Goal: Information Seeking & Learning: Check status

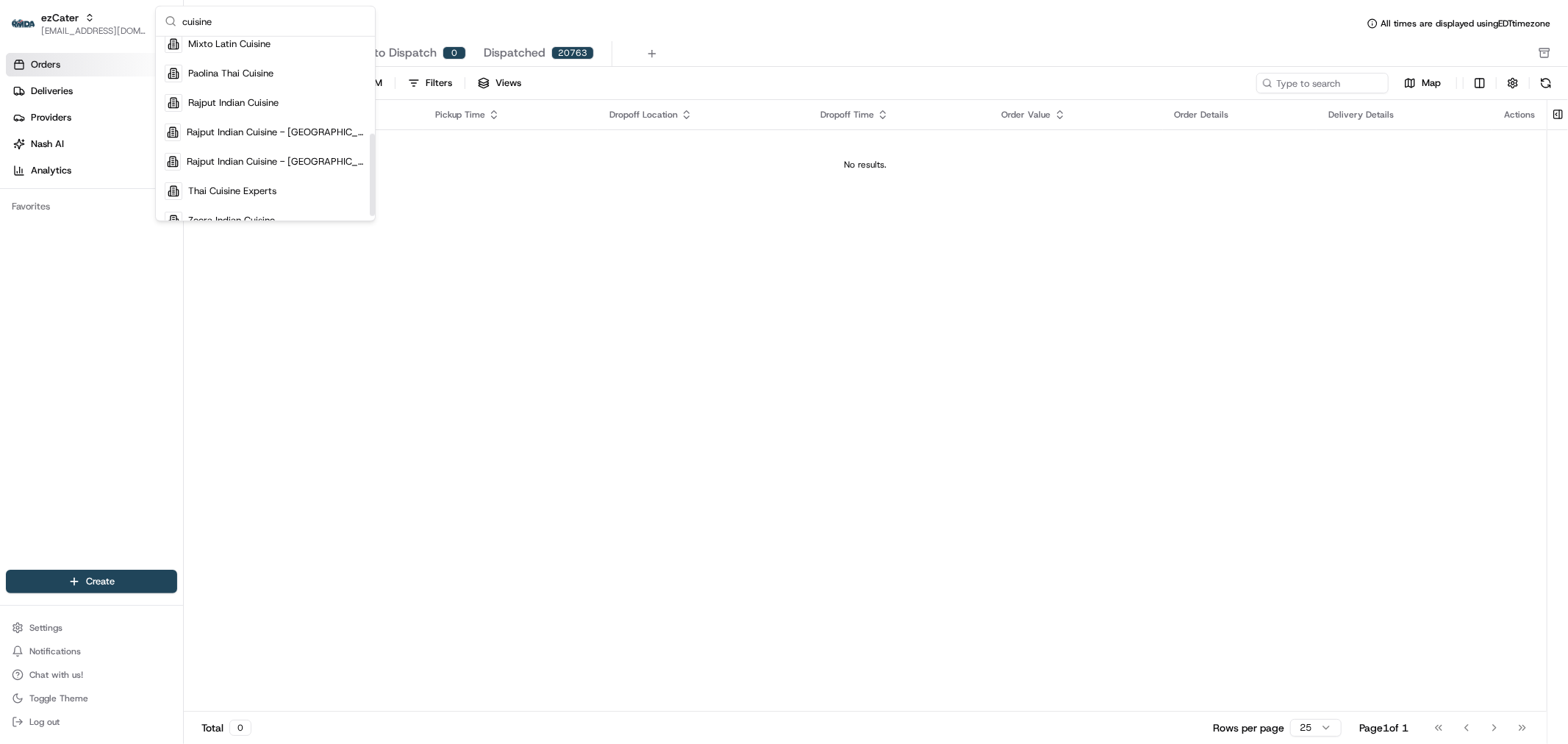
scroll to position [225, 0]
type input "cuisine"
click at [306, 167] on div "Thai Cuisine Experts" at bounding box center [265, 174] width 213 height 29
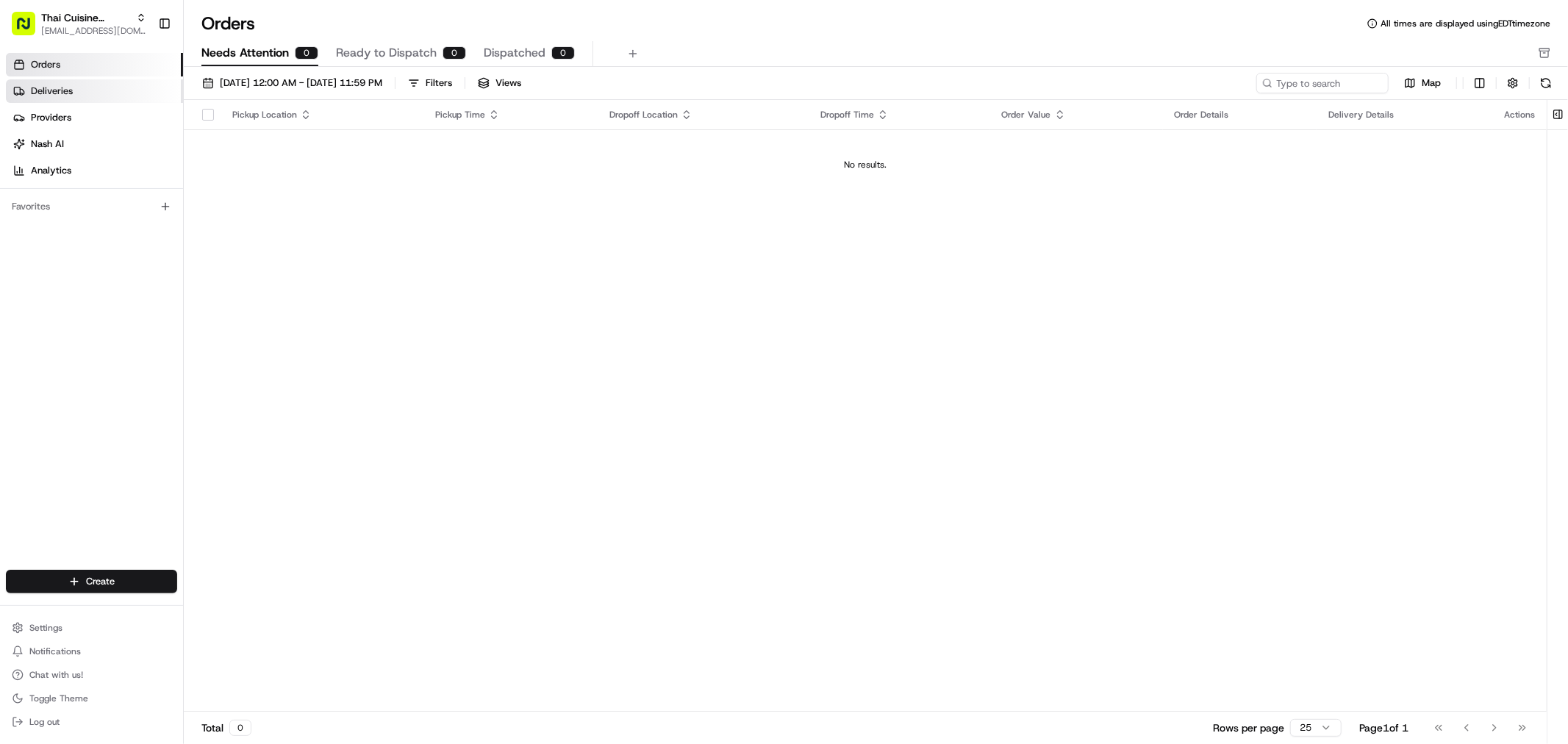
click at [104, 97] on link "Deliveries" at bounding box center [94, 91] width 177 height 23
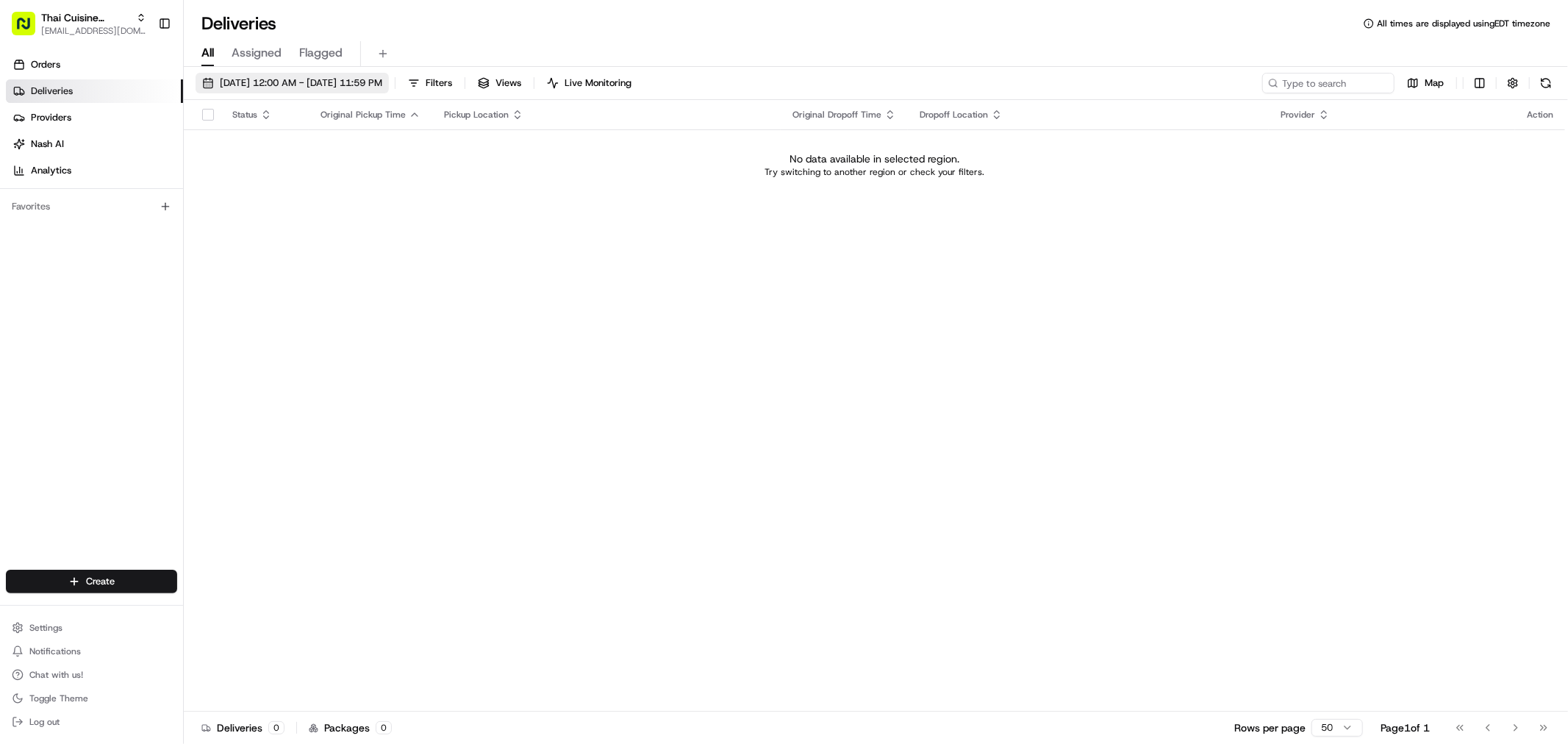
click at [324, 86] on span "08/01/2025 12:00 AM - 08/23/2025 11:59 PM" at bounding box center [301, 83] width 162 height 13
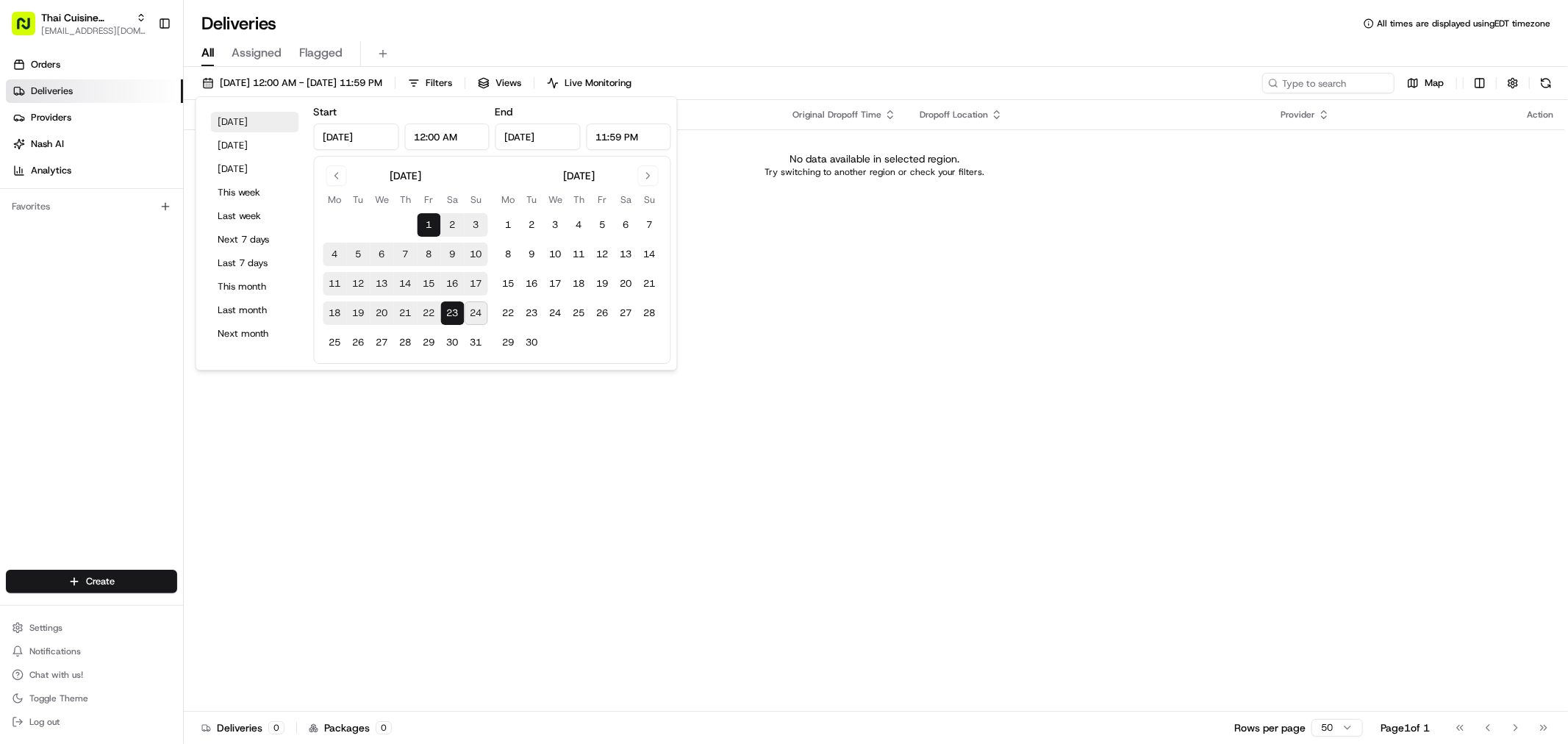
click at [251, 123] on button "Today" at bounding box center [255, 122] width 88 height 21
type input "Aug 24, 2025"
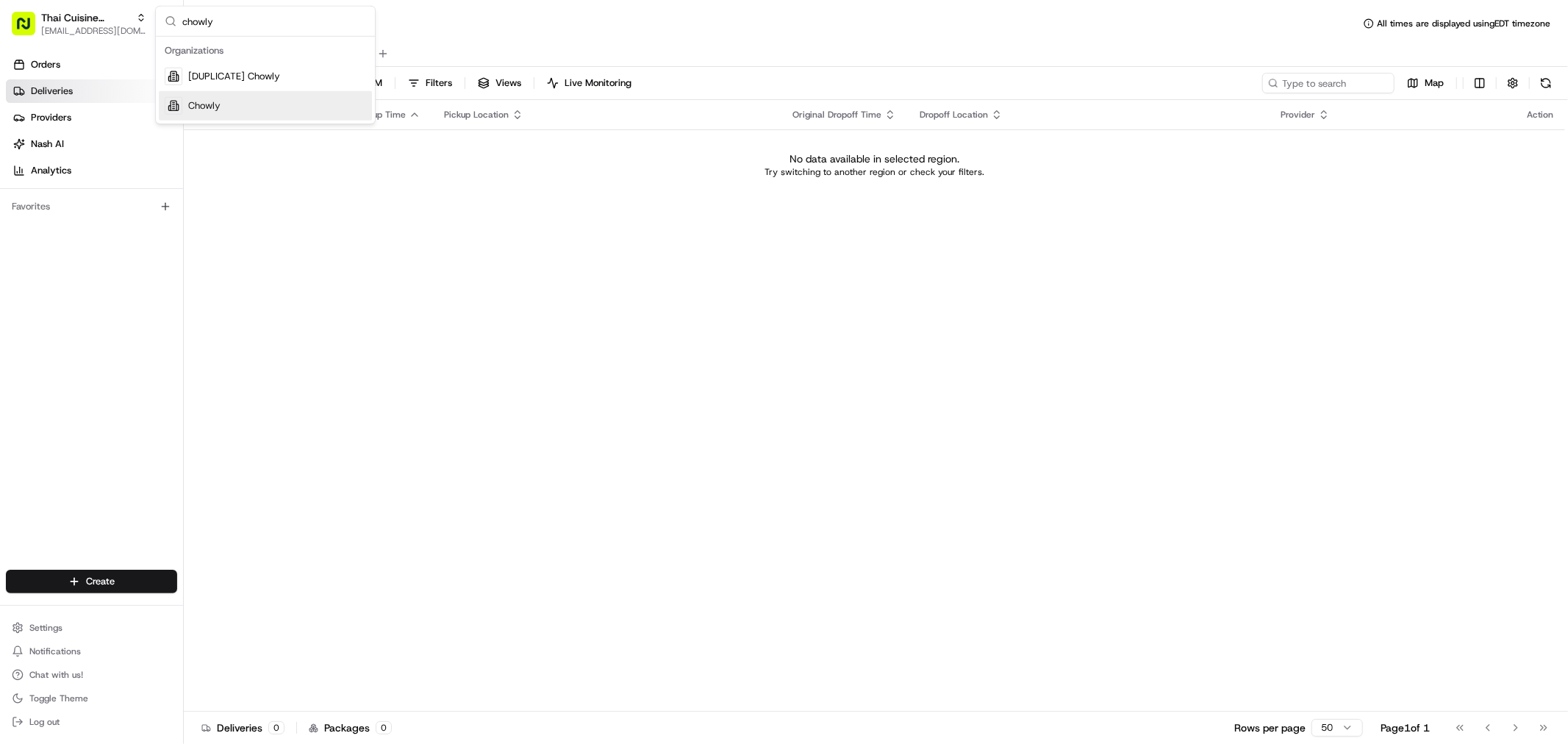
type input "chowly\"
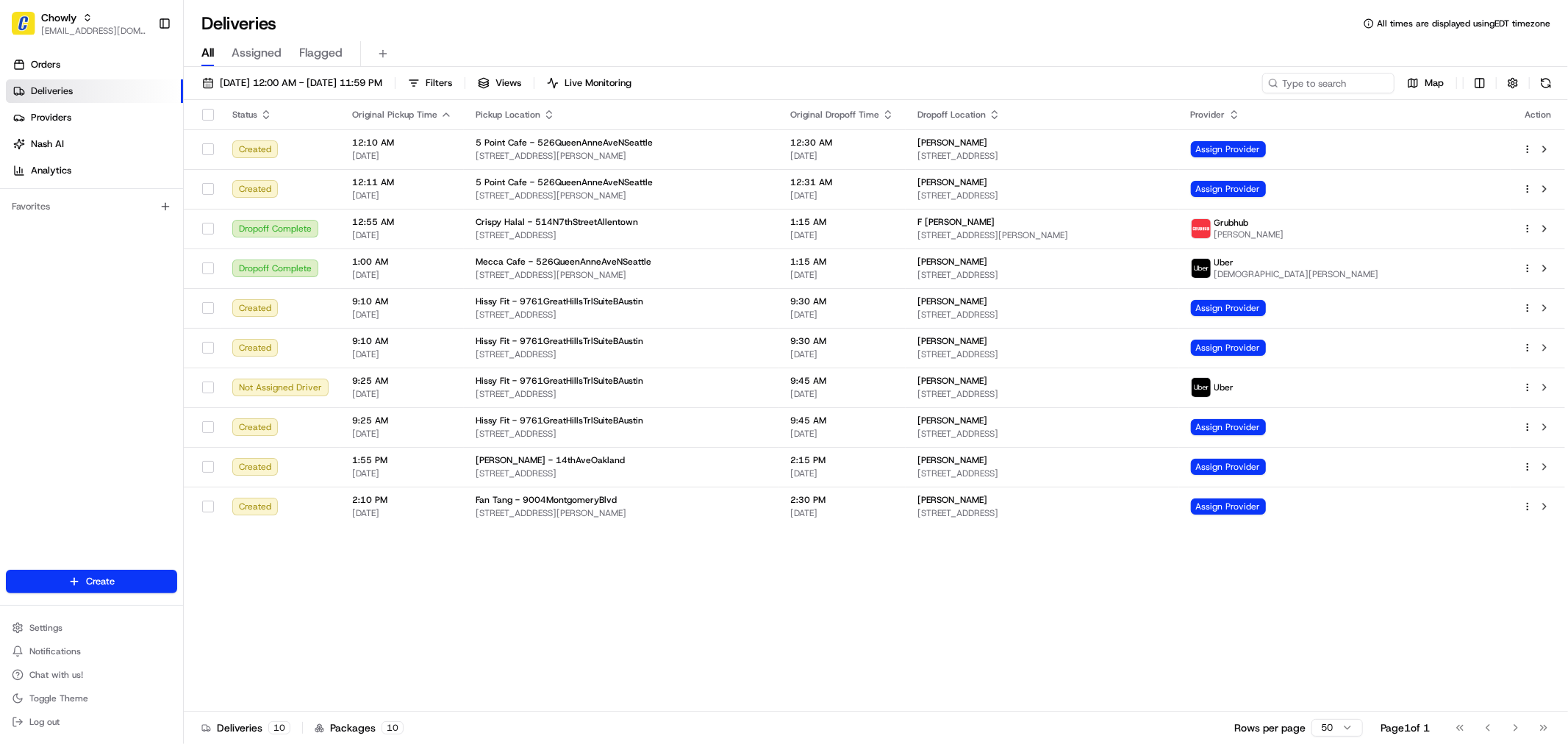
click at [922, 608] on div "Status Original Pickup Time Pickup Location Original Dropoff Time Dropoff Locat…" at bounding box center [874, 406] width 1381 height 612
click at [1289, 85] on input at bounding box center [1306, 83] width 176 height 21
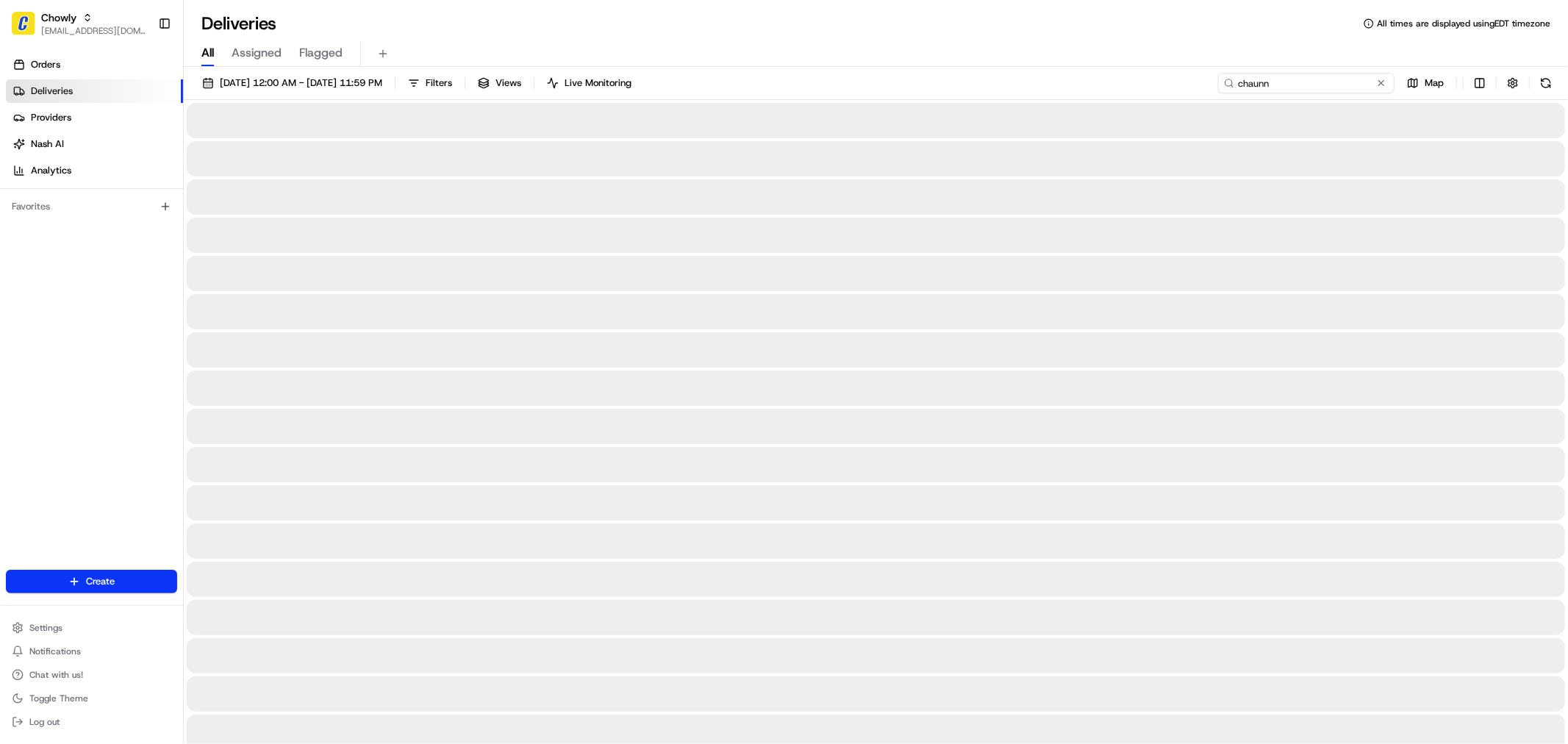
type input "chaunn"
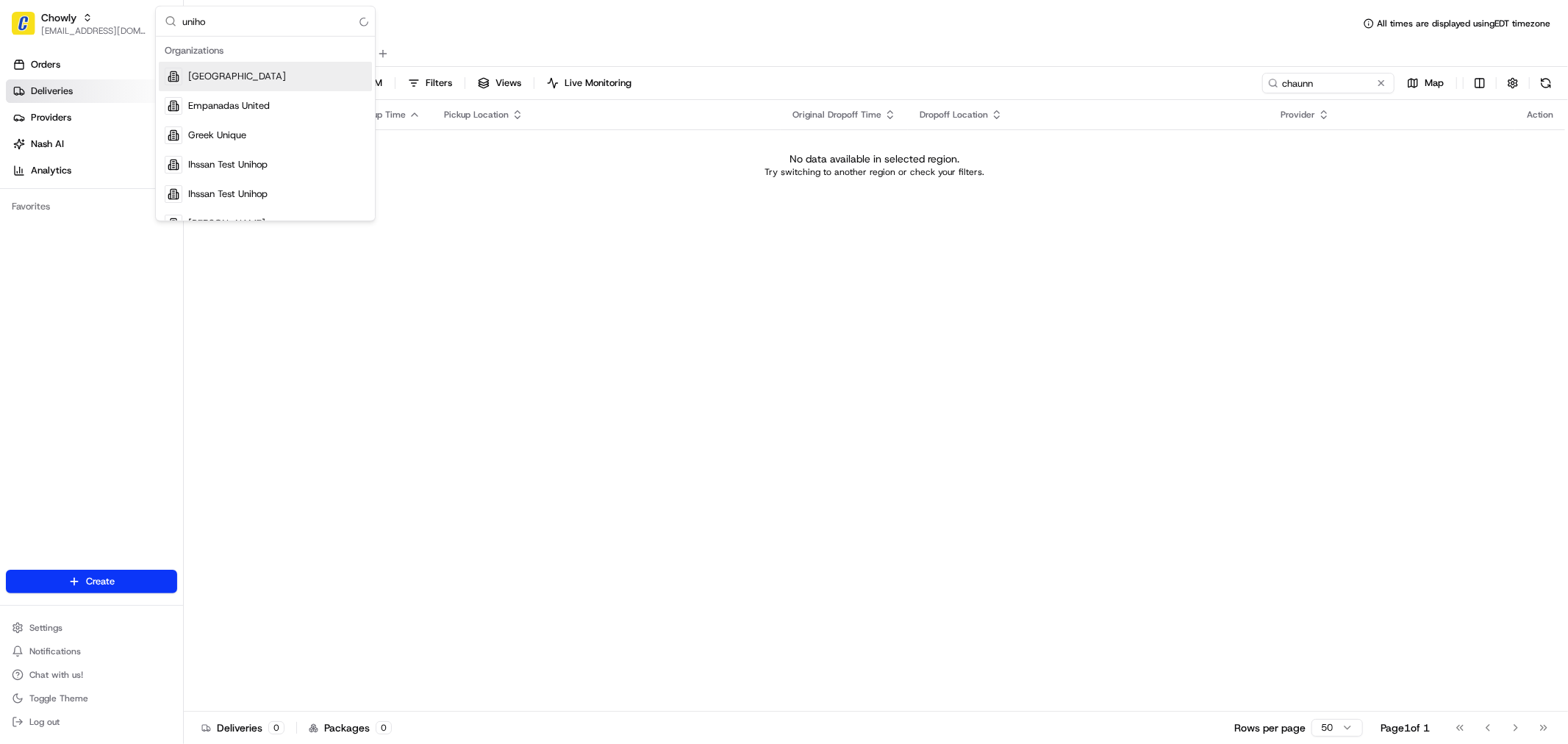
type input "unihop"
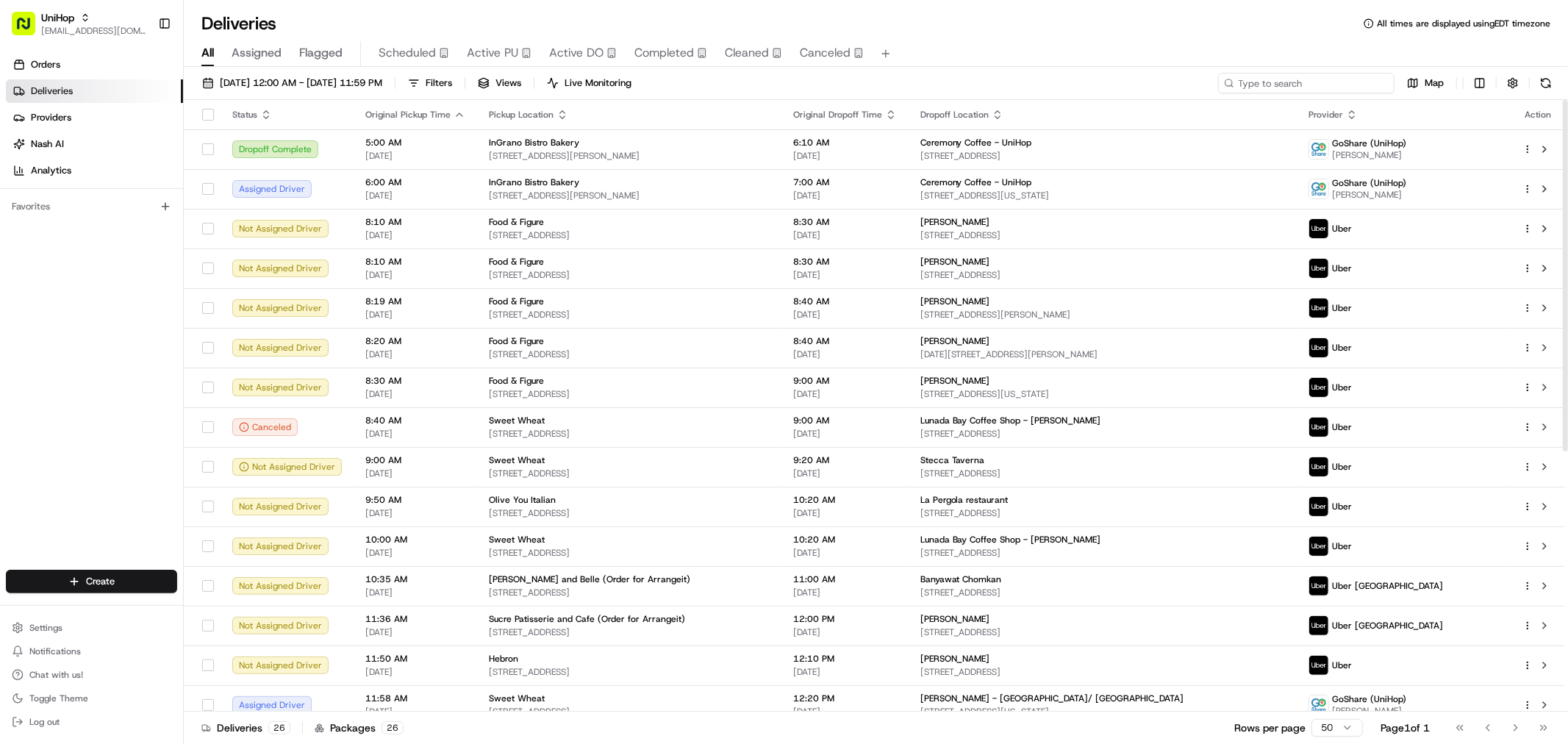
click at [1327, 87] on input at bounding box center [1306, 83] width 176 height 21
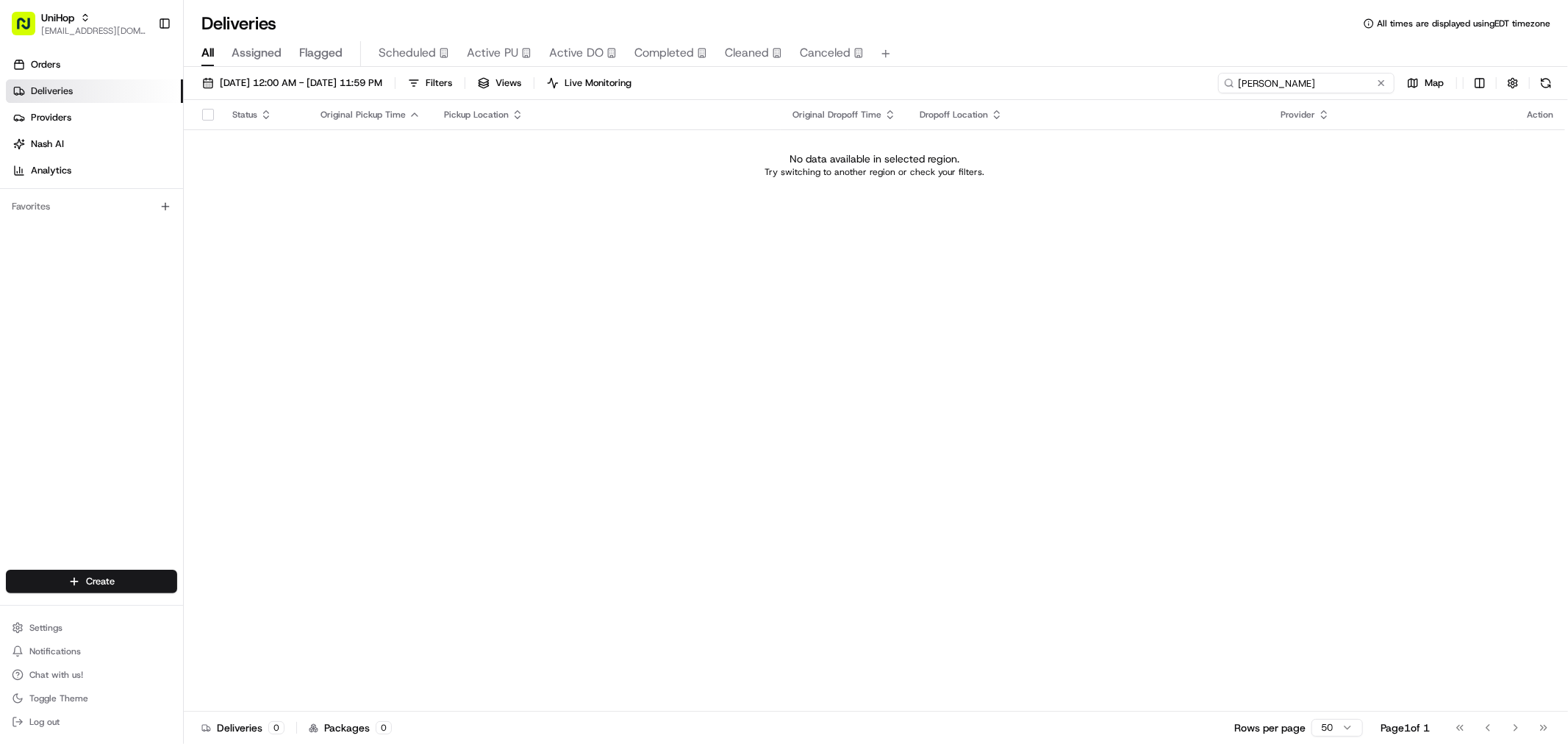
type input "monica"
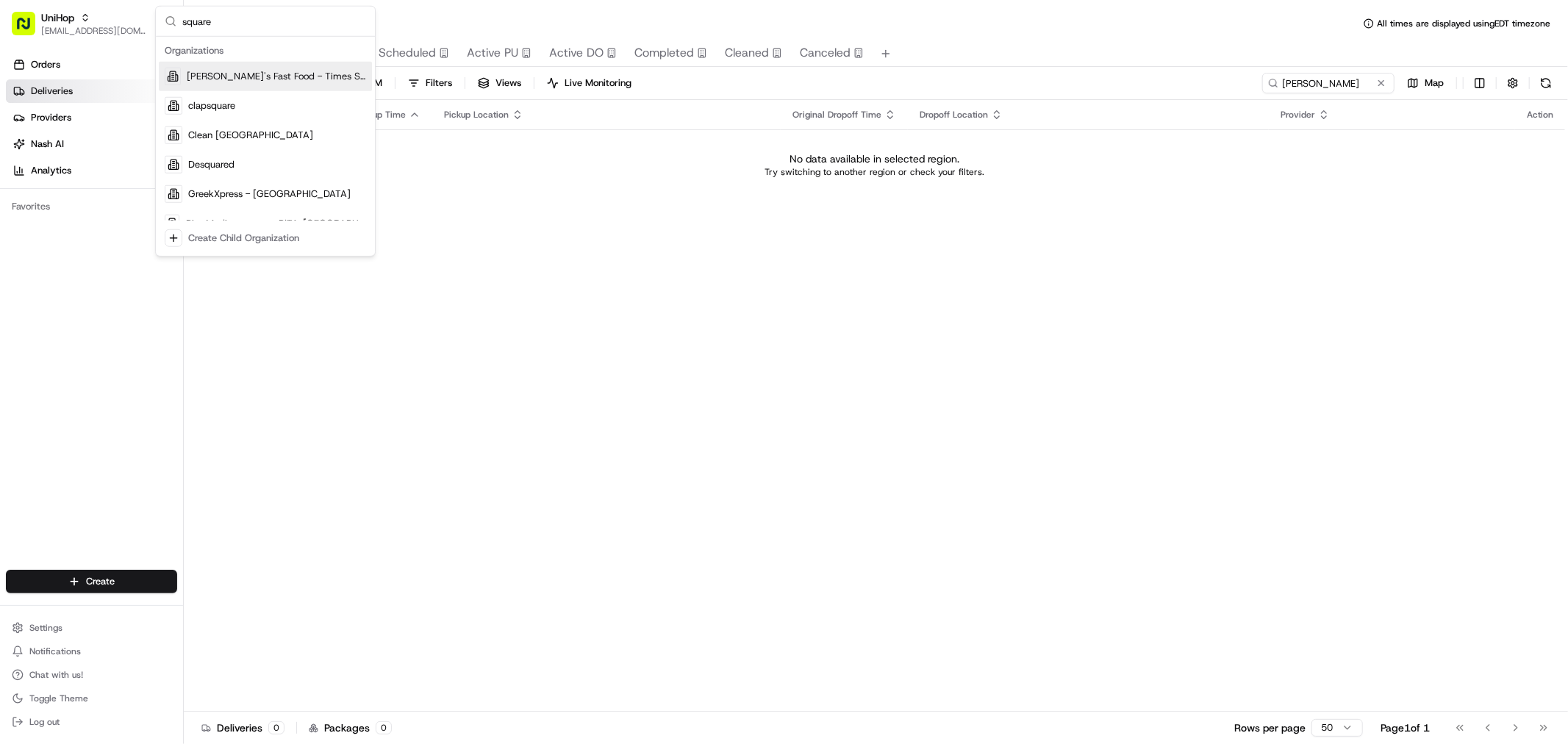
type input "square"
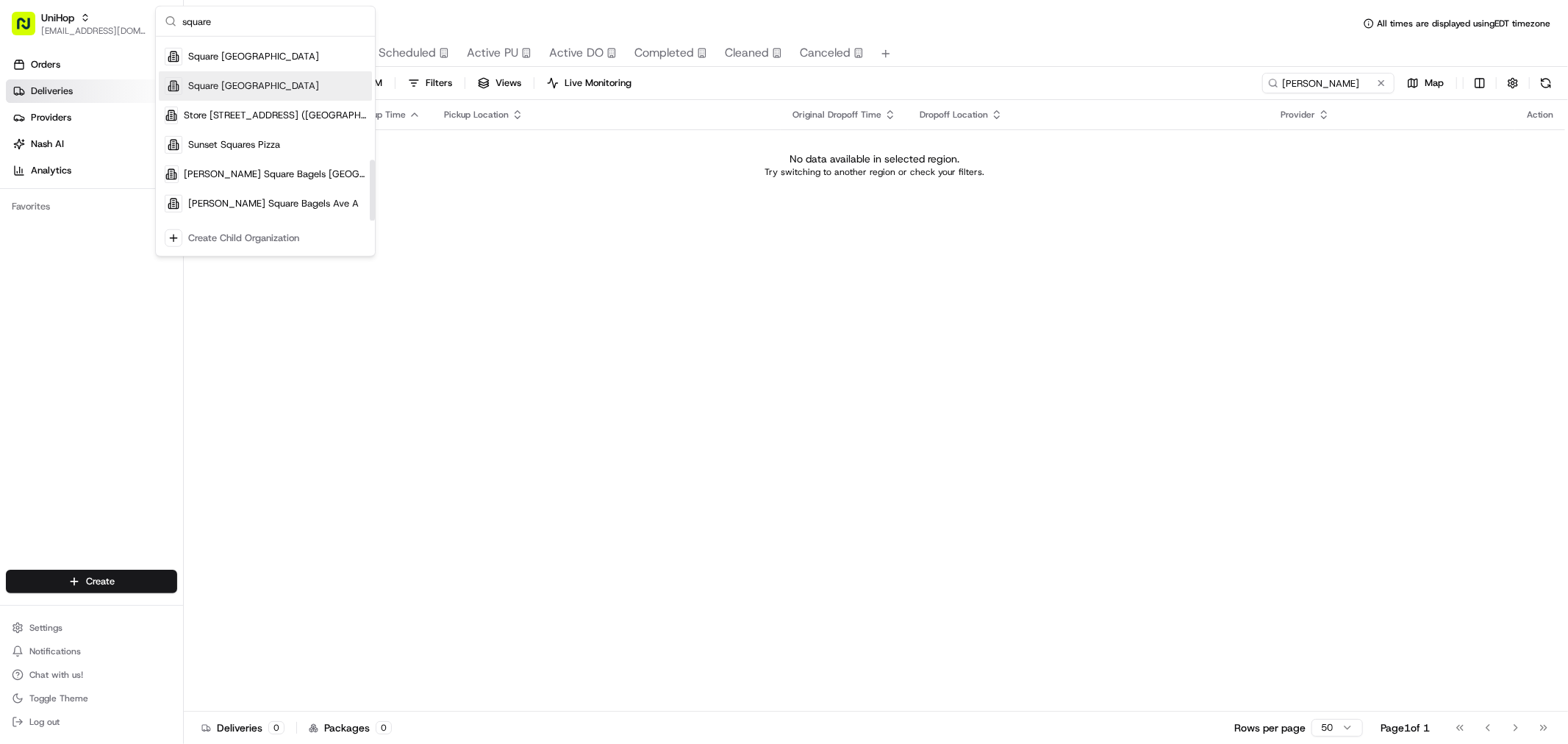
scroll to position [291, 0]
click at [232, 118] on div "Square AU" at bounding box center [265, 109] width 213 height 29
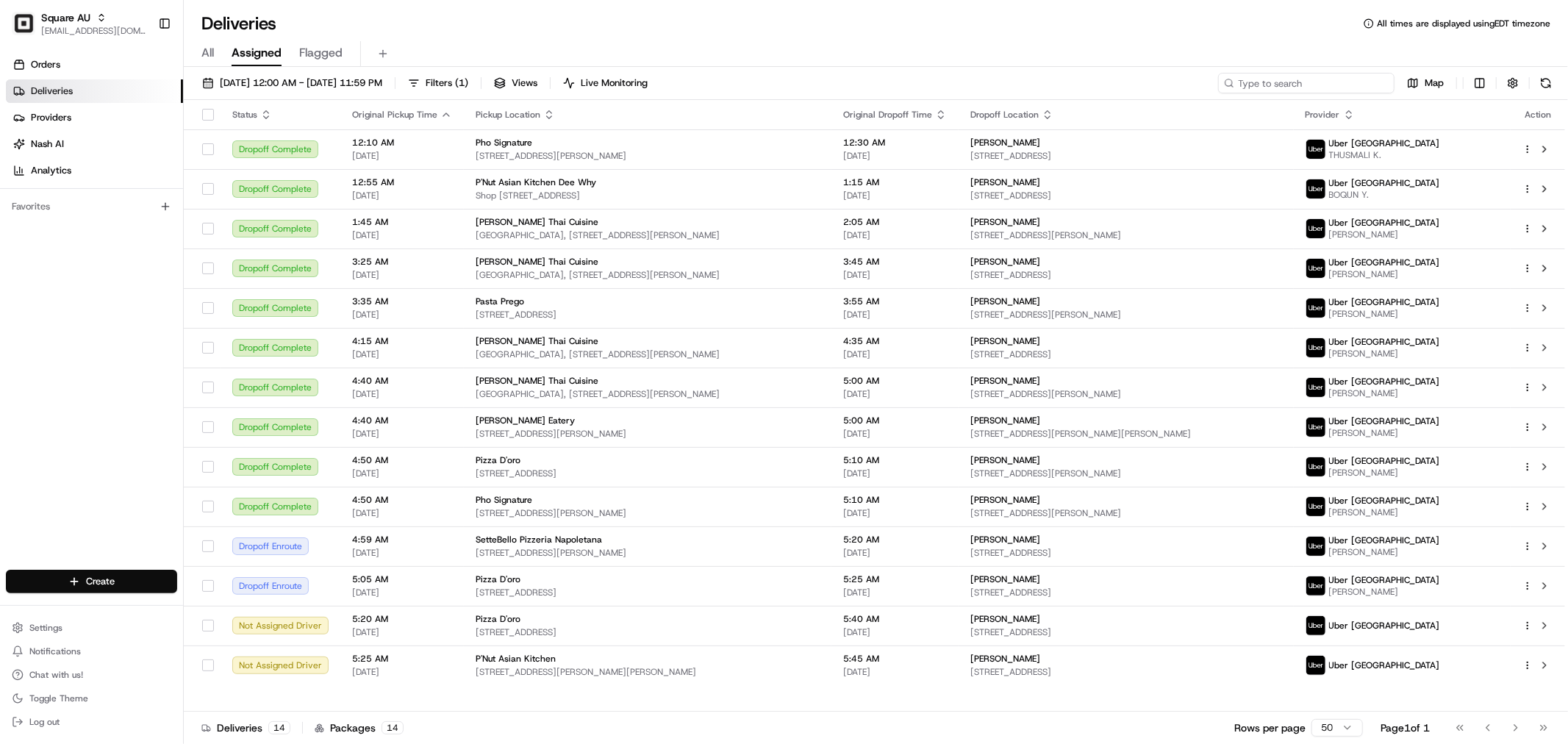
click at [1332, 85] on input at bounding box center [1306, 83] width 176 height 21
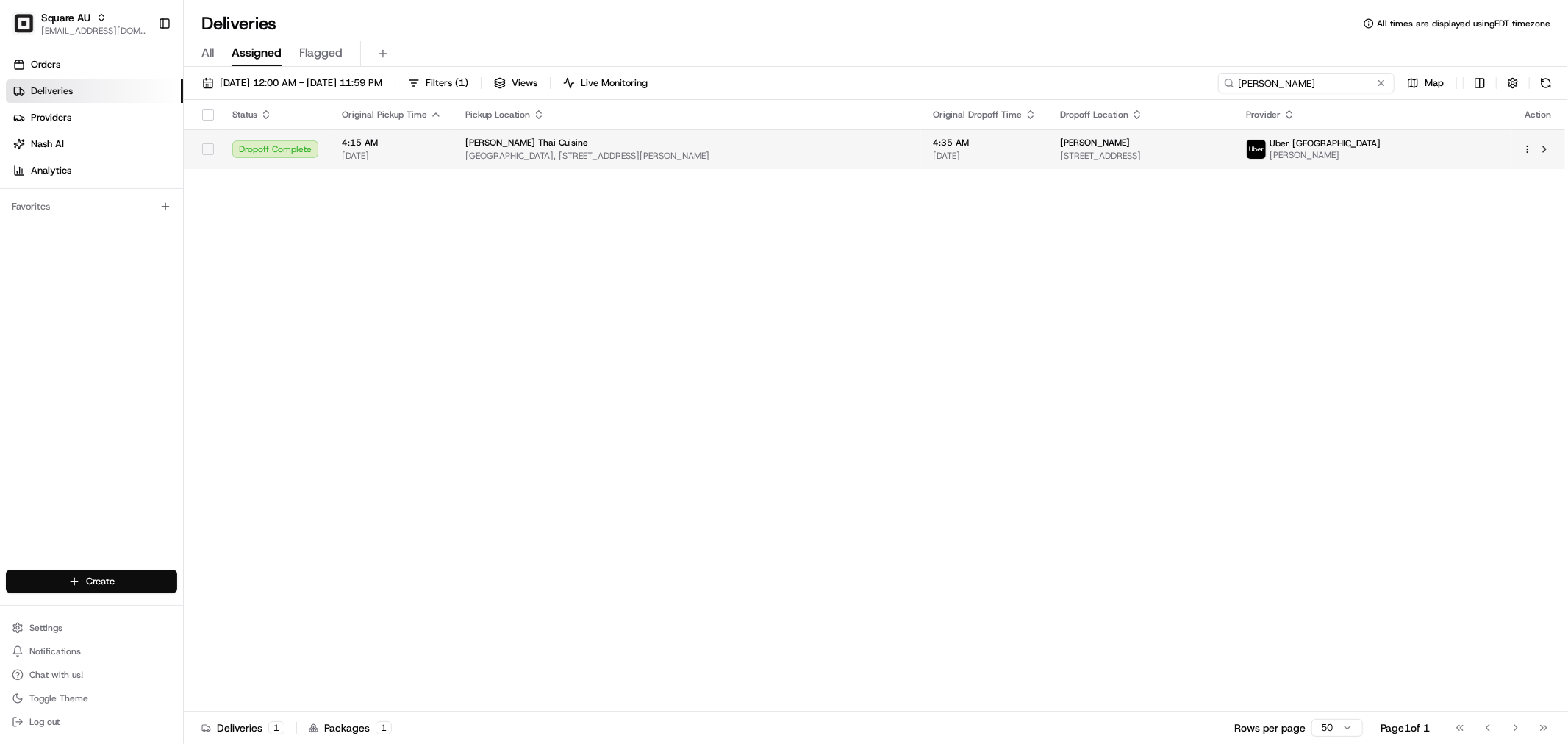
type input "monica"
click at [1116, 147] on span "[PERSON_NAME]" at bounding box center [1094, 142] width 70 height 12
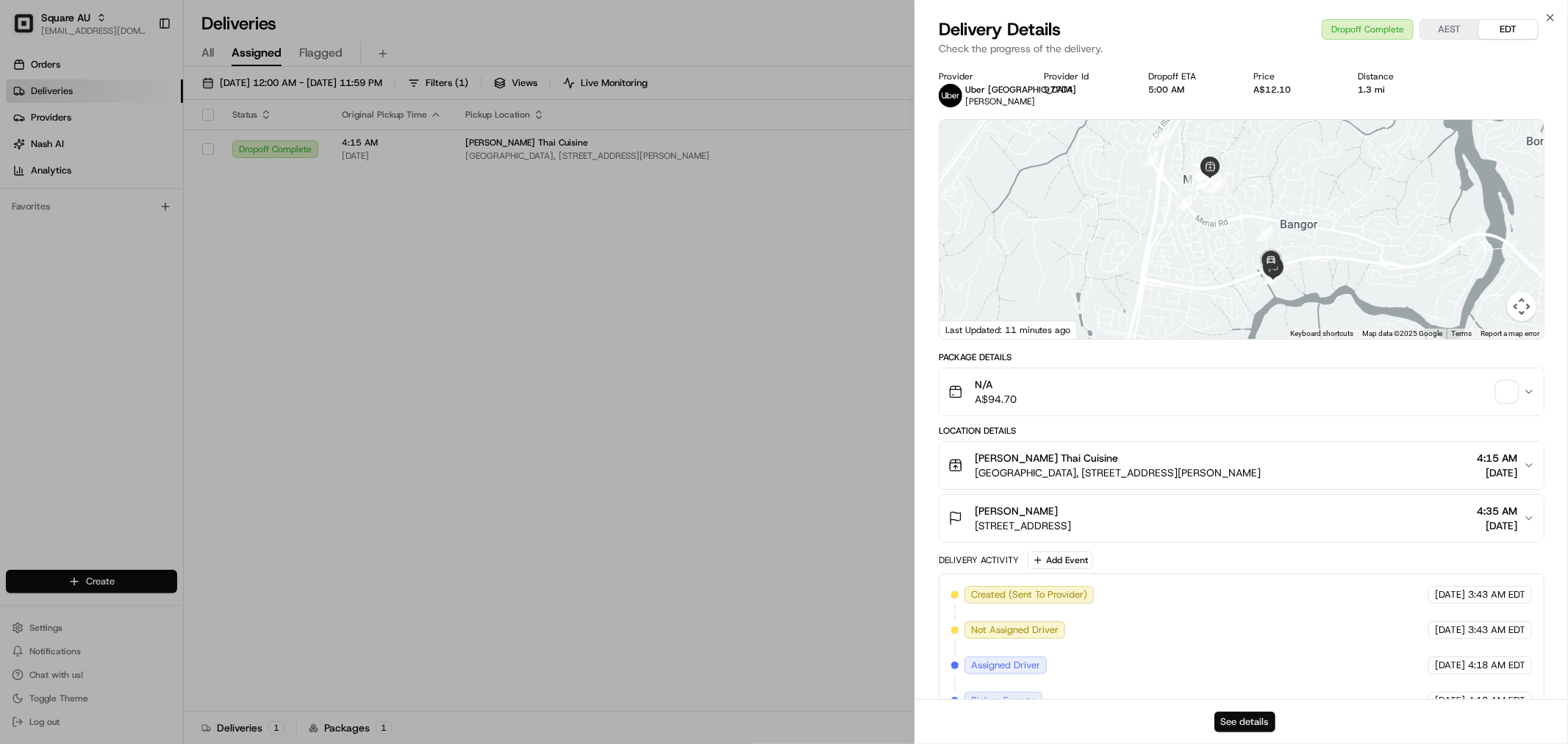
click at [1241, 722] on button "See details" at bounding box center [1244, 722] width 61 height 21
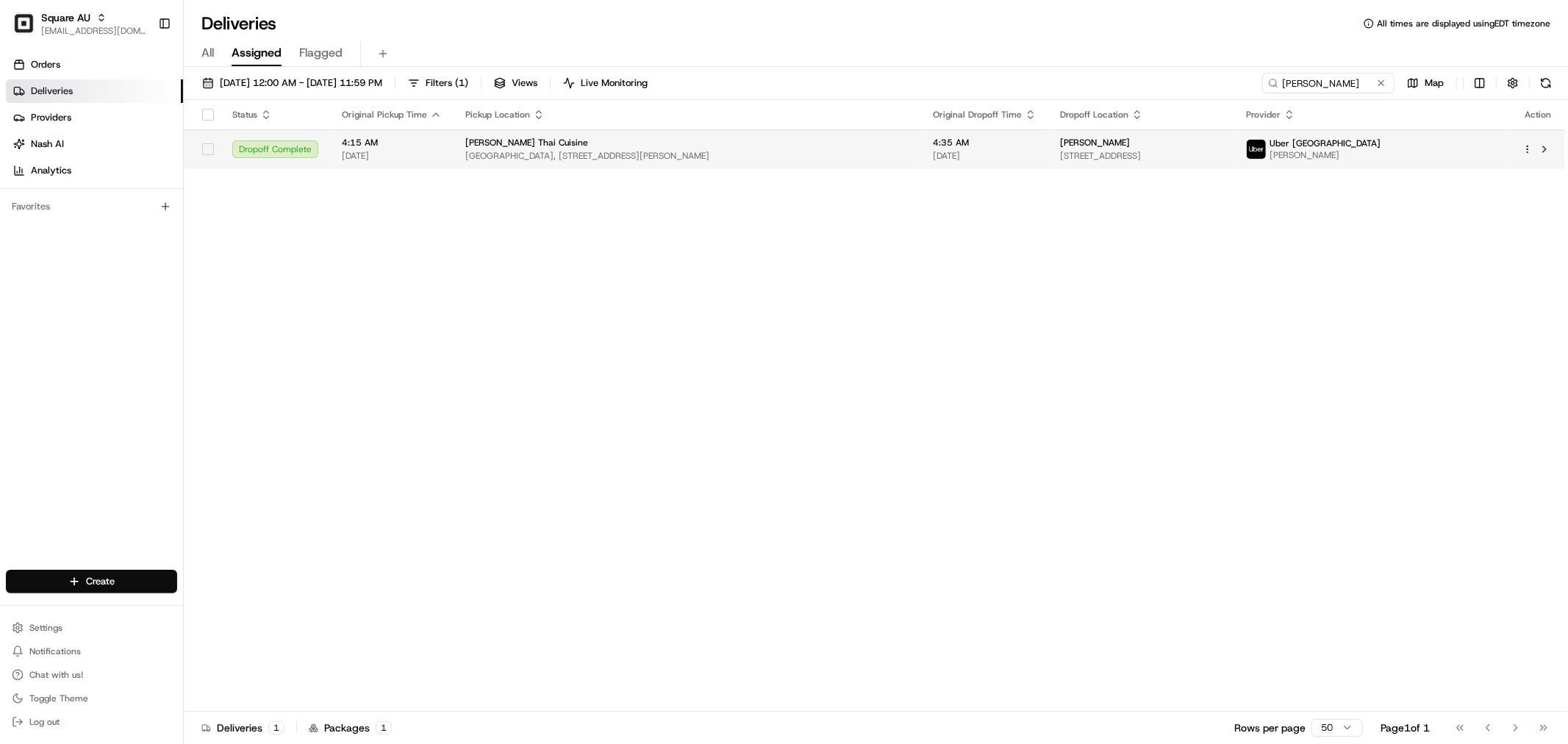
click at [1036, 150] on span "[DATE]" at bounding box center [985, 156] width 104 height 12
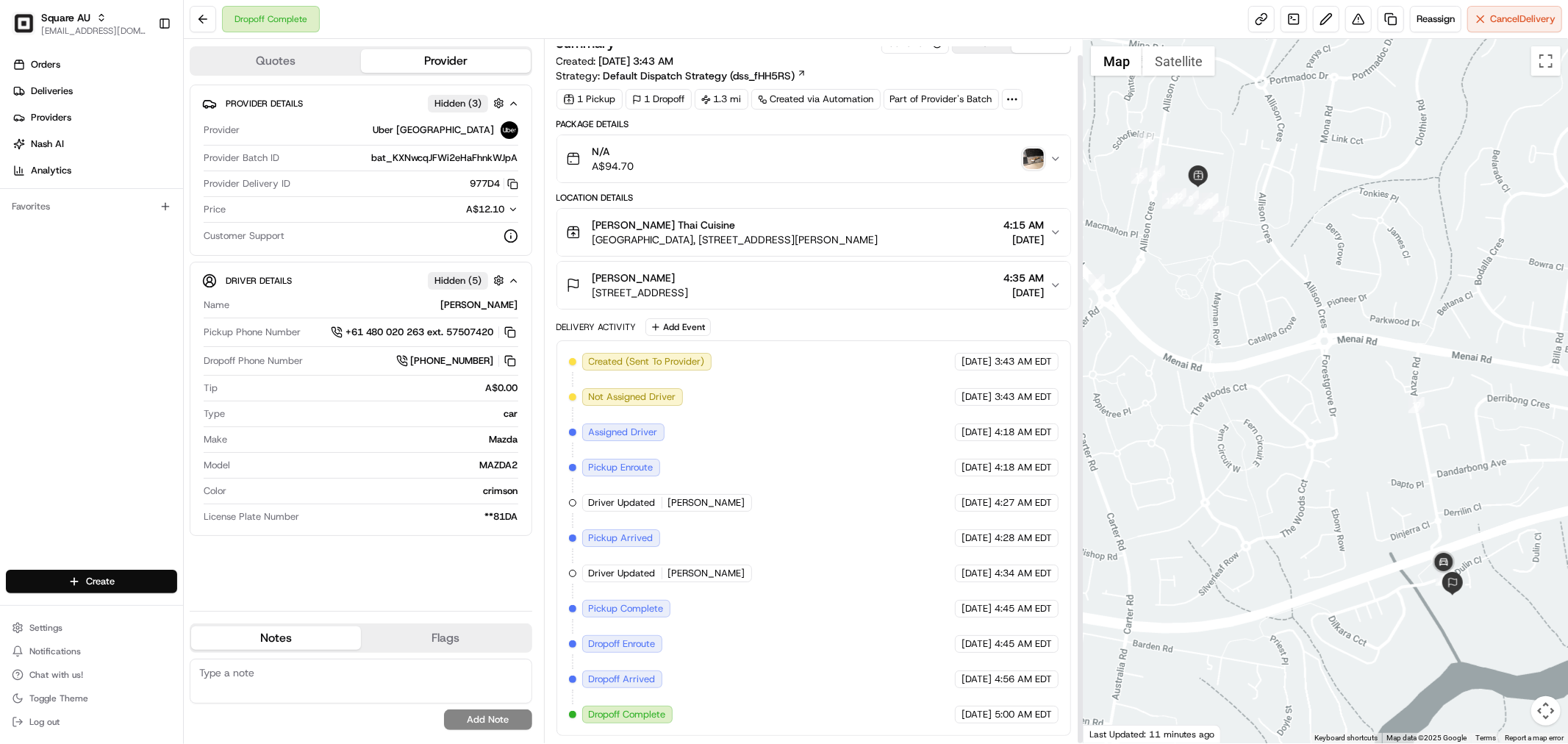
scroll to position [16, 0]
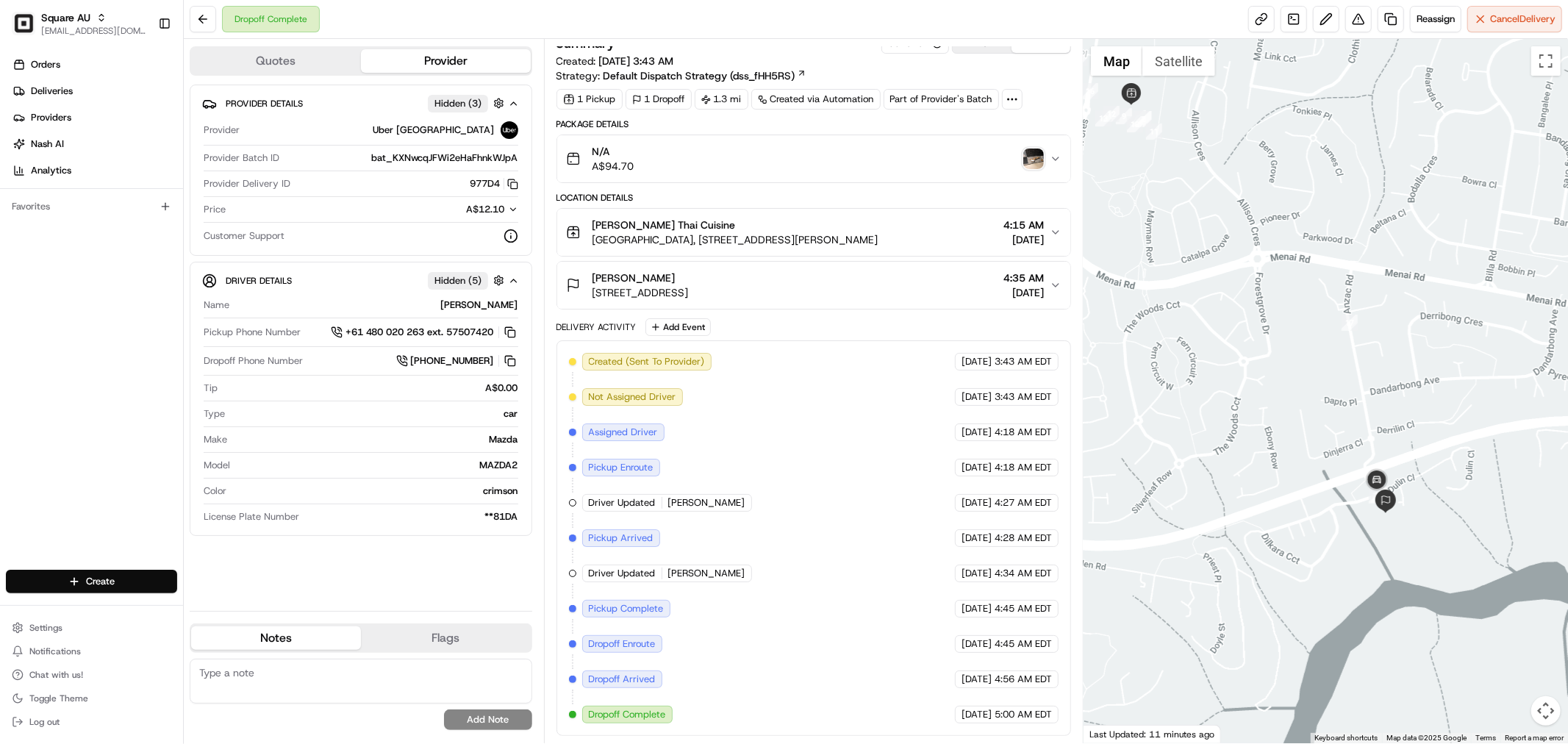
drag, startPoint x: 1427, startPoint y: 572, endPoint x: 1351, endPoint y: 473, distance: 124.8
click at [1351, 473] on div at bounding box center [1325, 391] width 484 height 704
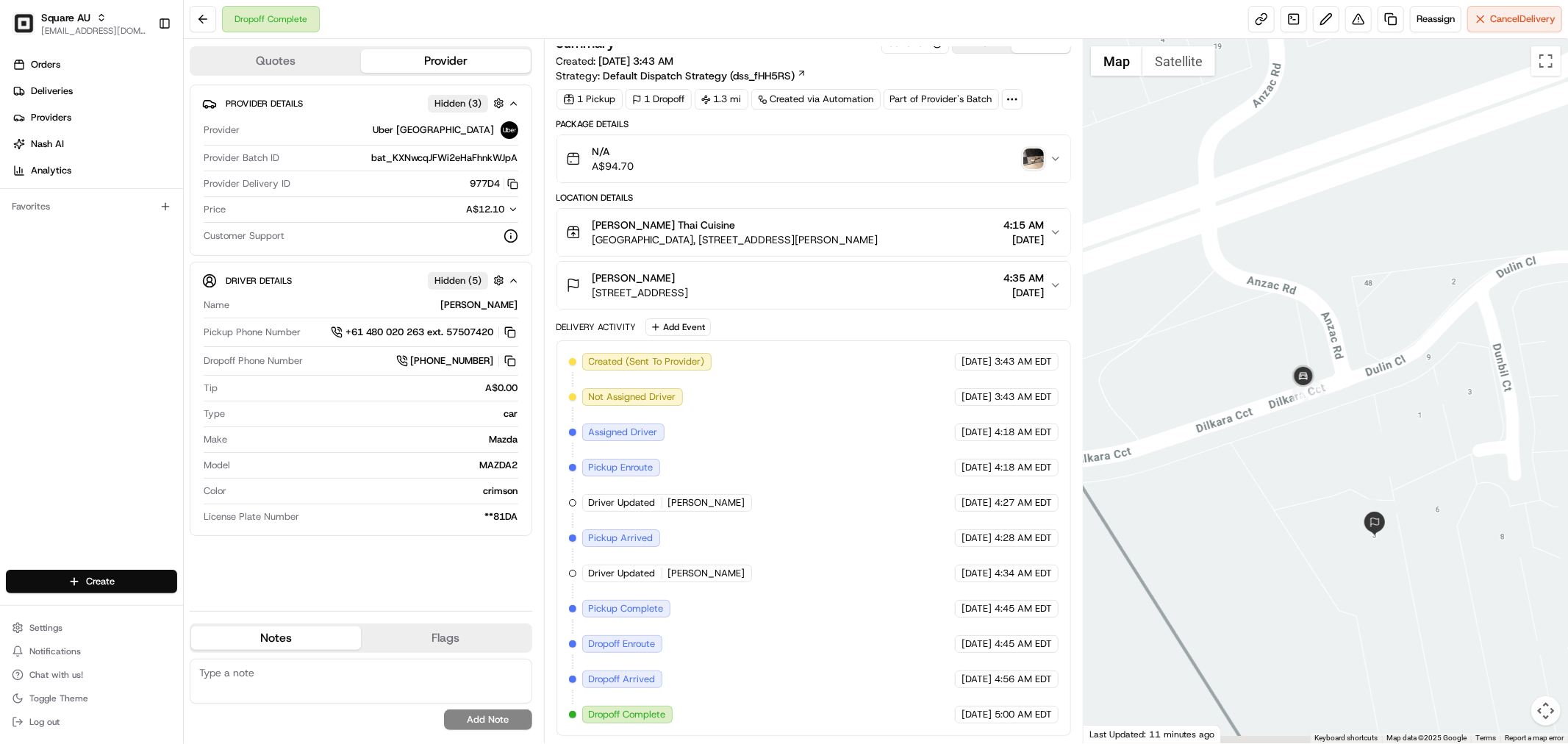
drag, startPoint x: 1373, startPoint y: 501, endPoint x: 1287, endPoint y: 463, distance: 94.0
click at [1287, 463] on div at bounding box center [1325, 391] width 484 height 704
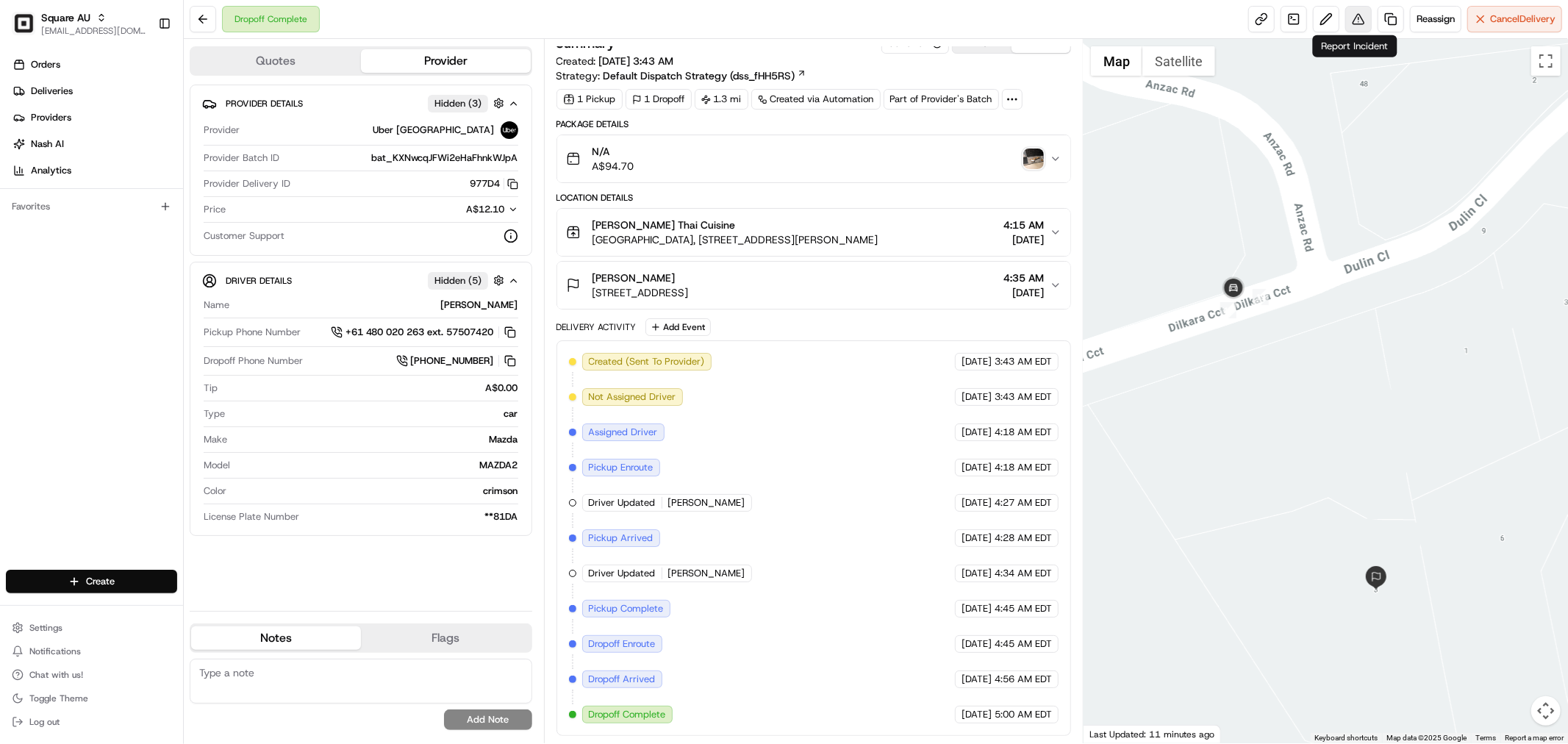
click at [1357, 17] on button at bounding box center [1358, 19] width 27 height 27
click at [1030, 152] on img "button" at bounding box center [1034, 159] width 21 height 21
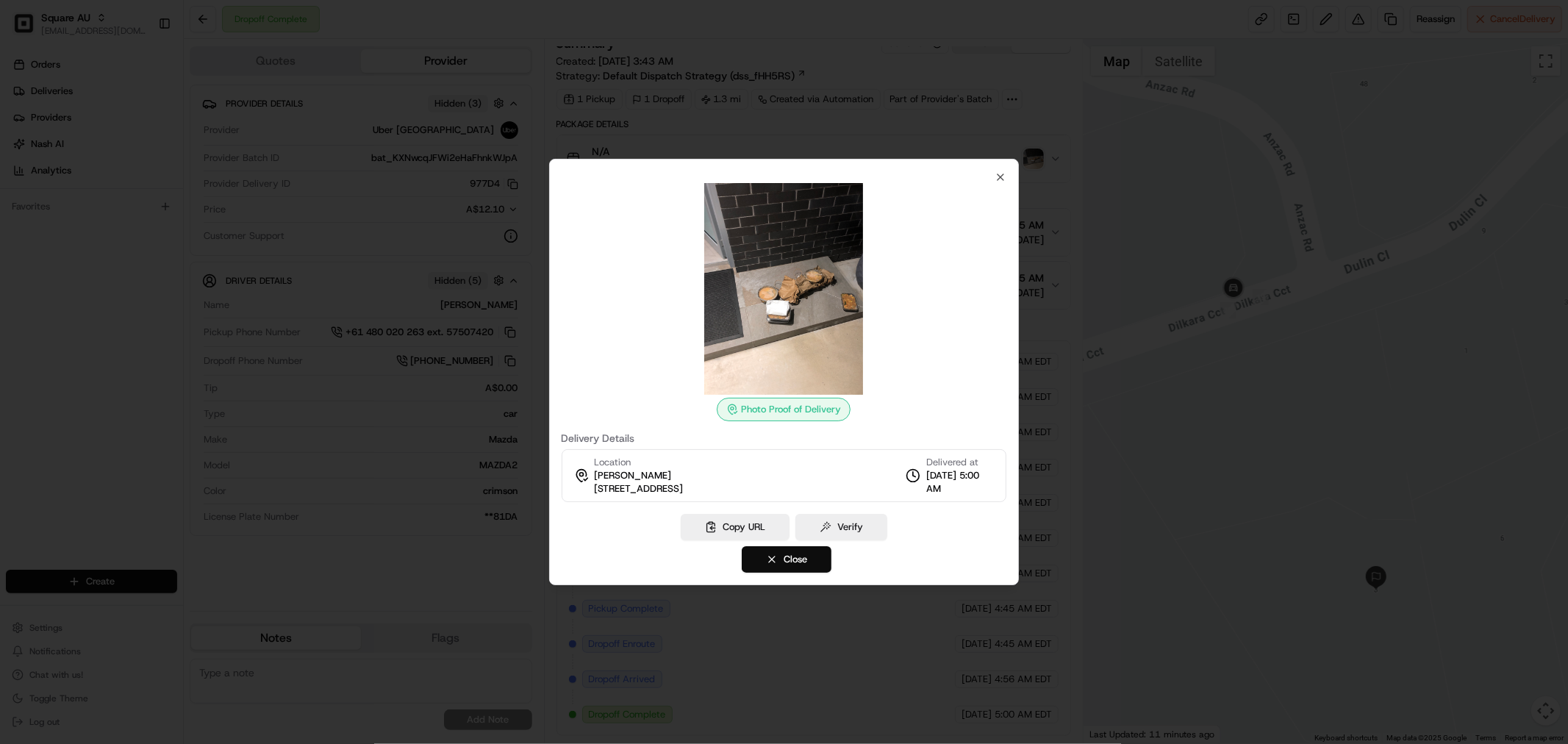
click at [829, 273] on img at bounding box center [783, 288] width 211 height 211
click at [736, 523] on button "Copy URL" at bounding box center [735, 526] width 109 height 27
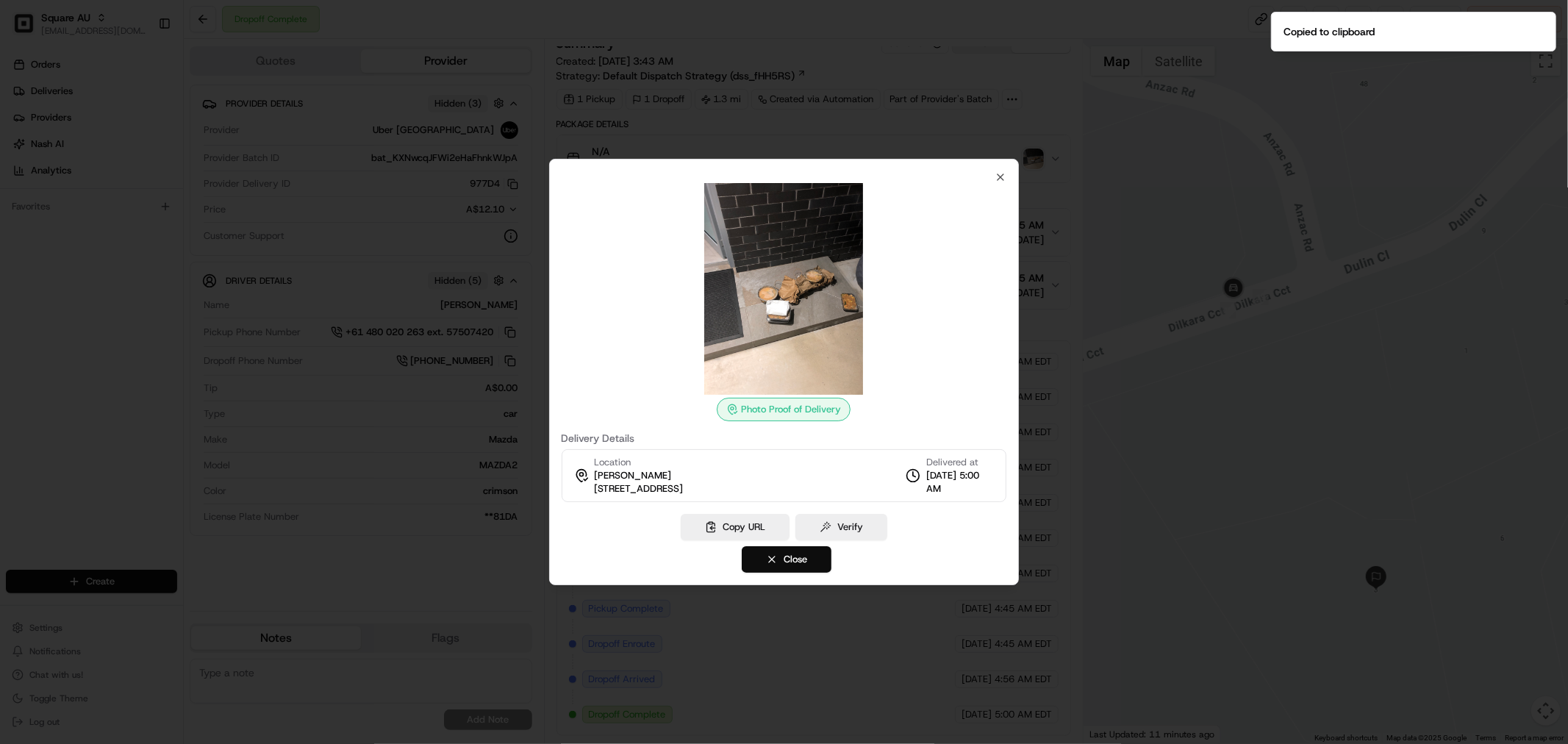
click at [1083, 52] on div at bounding box center [784, 372] width 1568 height 744
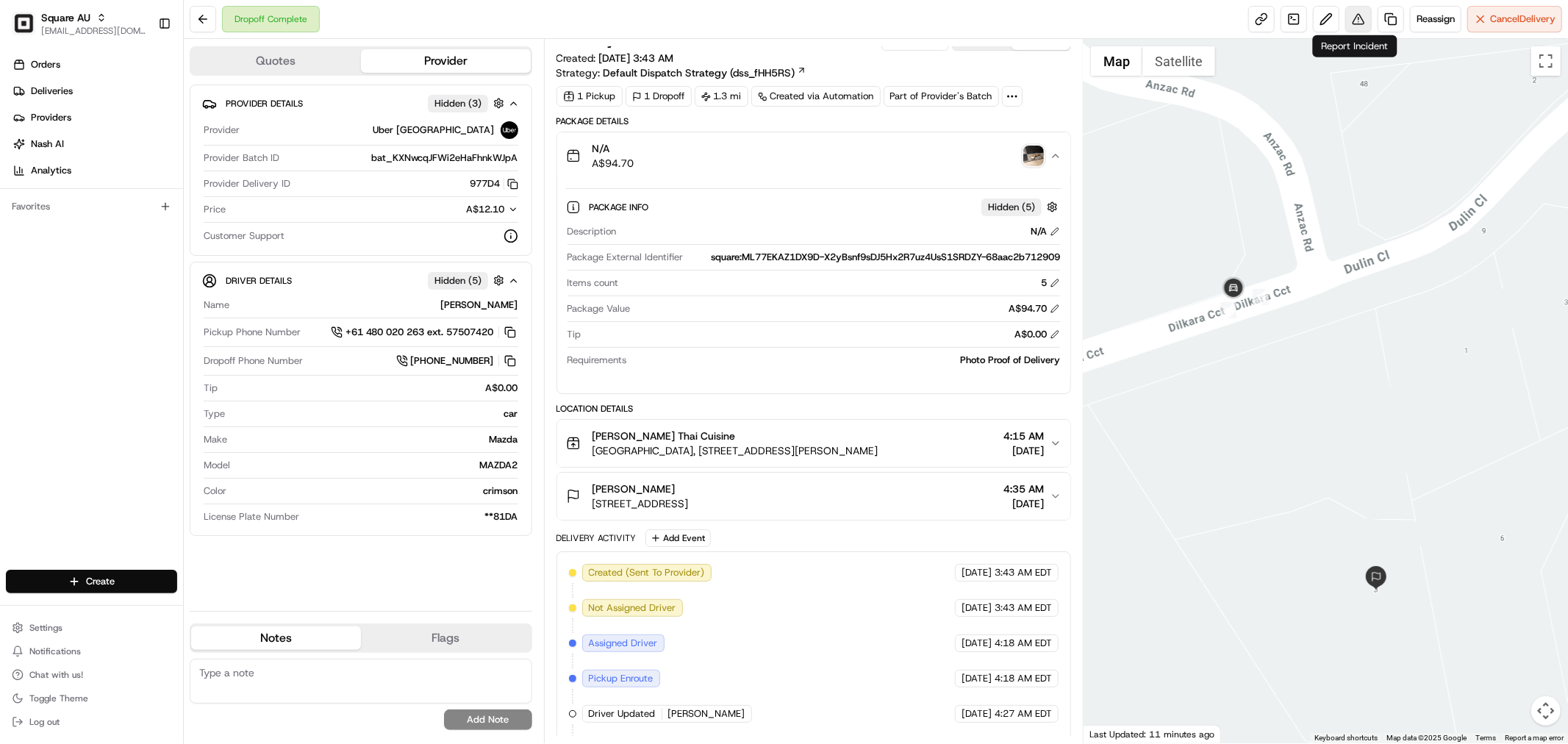
click at [1347, 29] on button at bounding box center [1358, 19] width 27 height 27
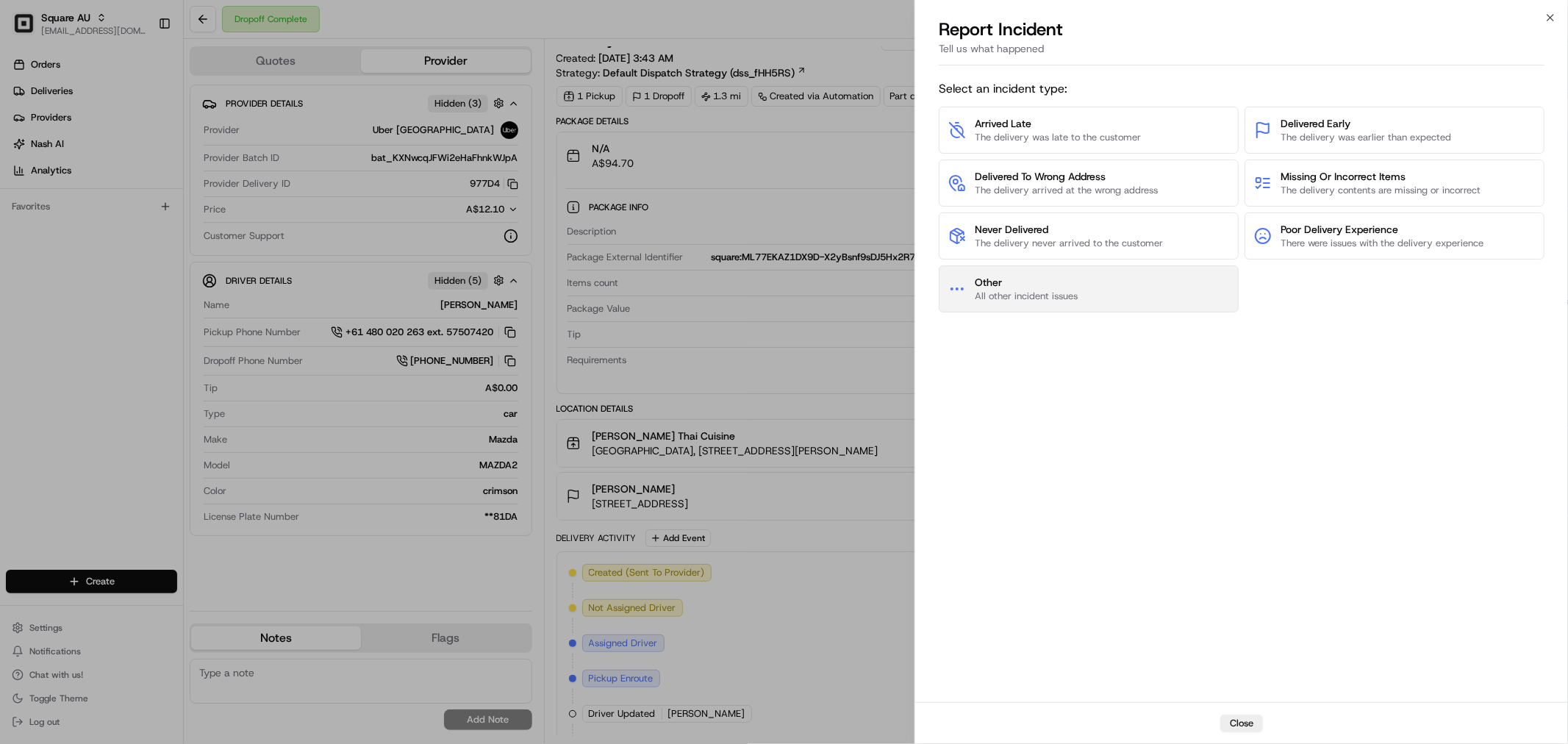
click at [1086, 299] on button "Other All other incident issues" at bounding box center [1089, 288] width 300 height 47
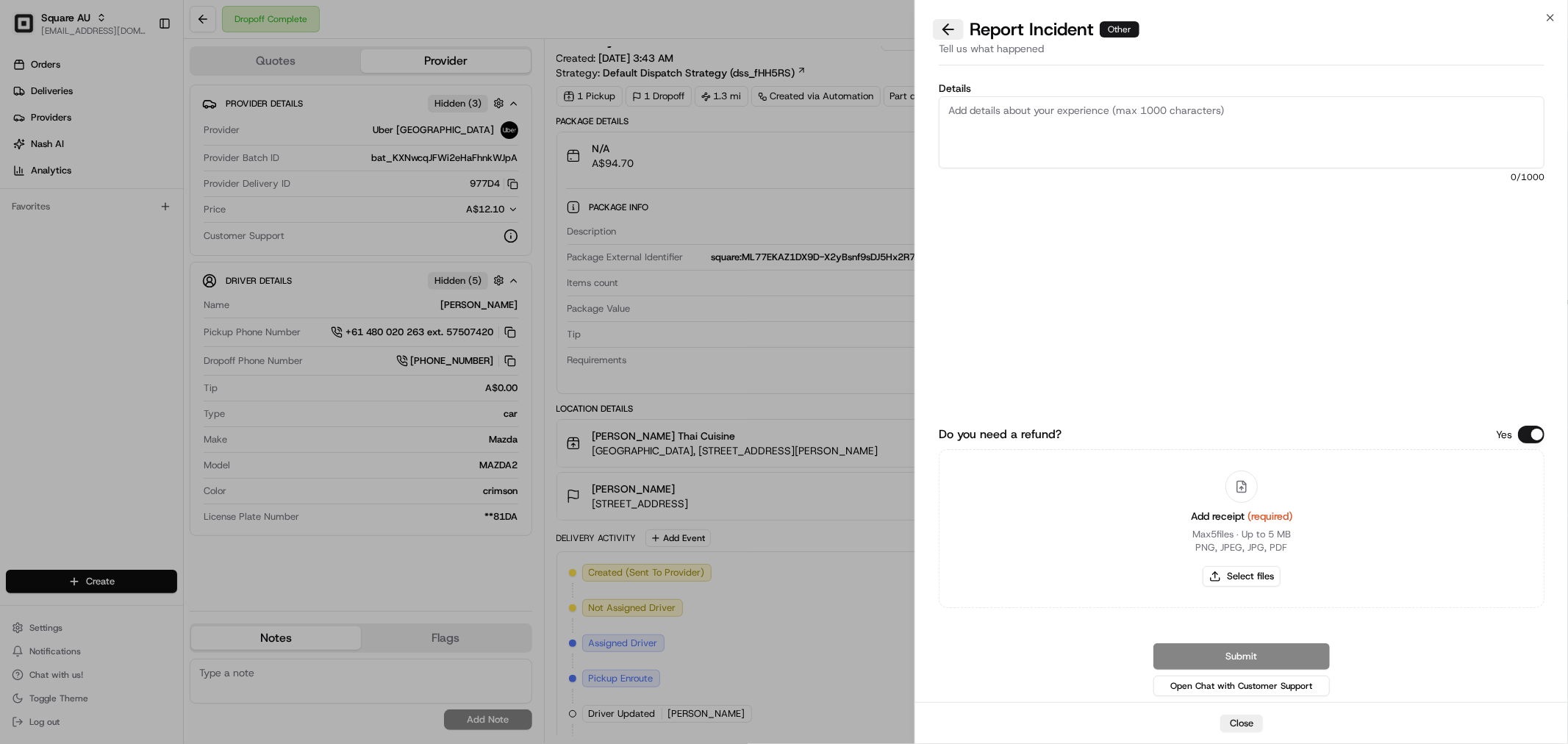
click at [954, 25] on button at bounding box center [948, 29] width 31 height 21
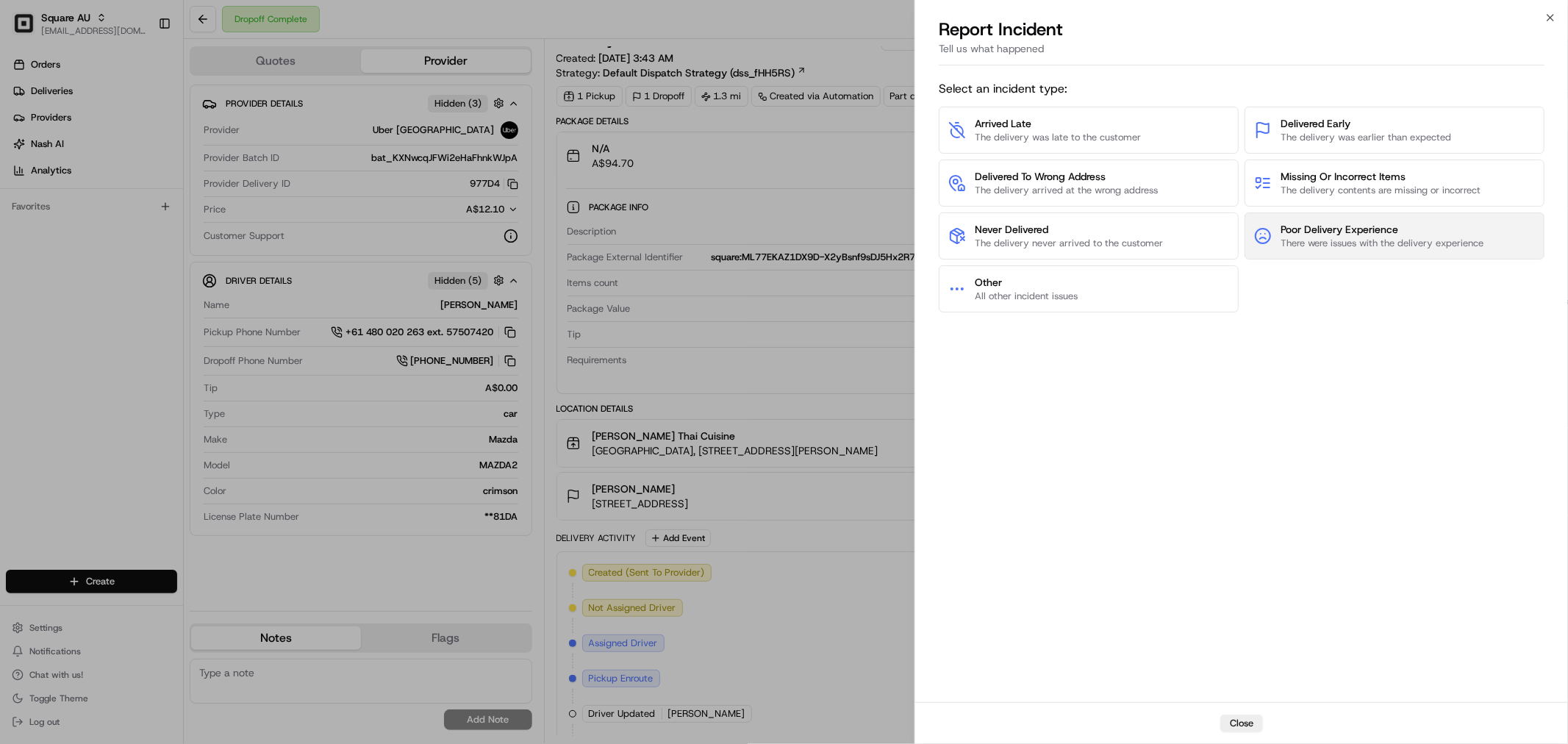
click at [1387, 237] on span "There were issues with the delivery experience" at bounding box center [1382, 243] width 203 height 13
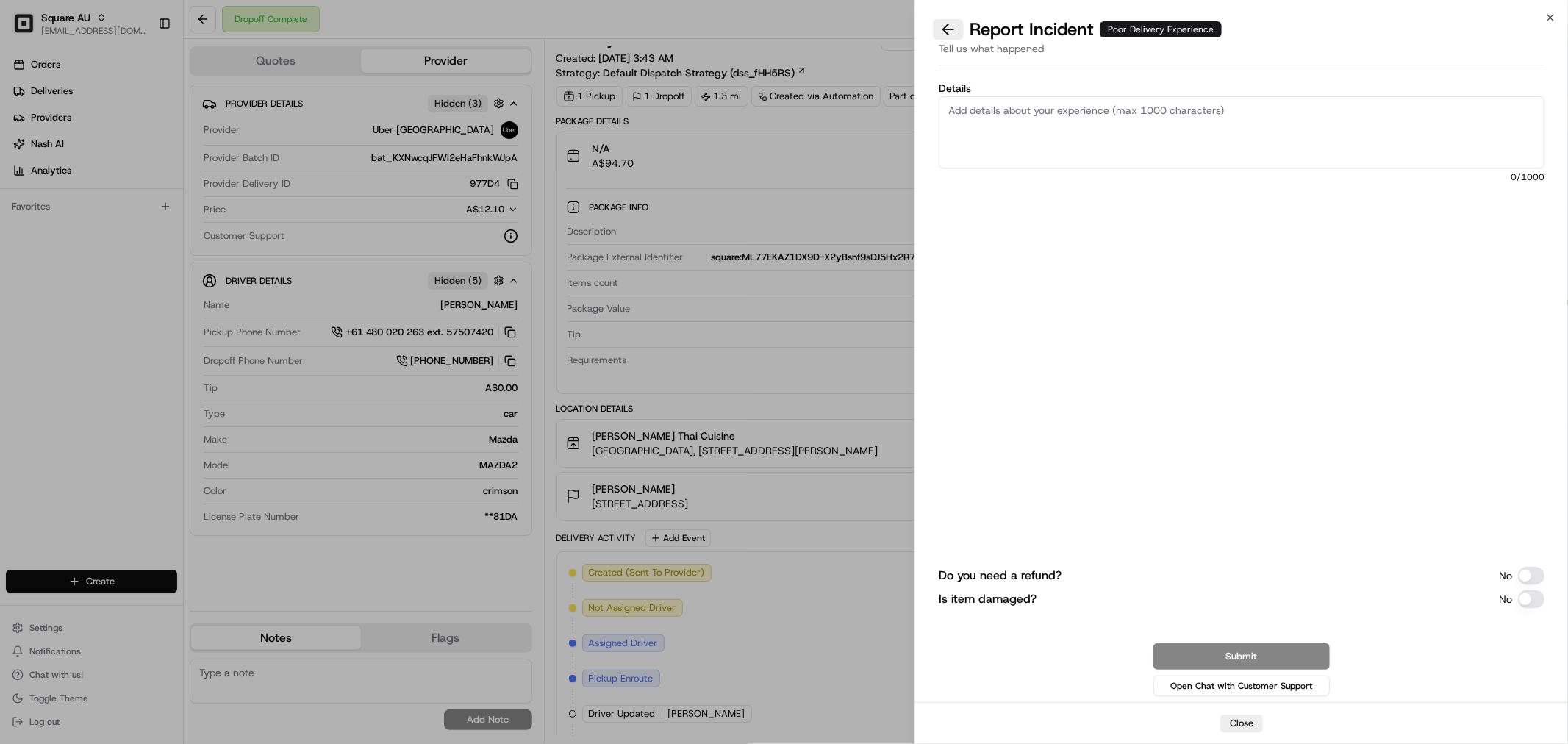
click at [944, 26] on button at bounding box center [948, 29] width 31 height 21
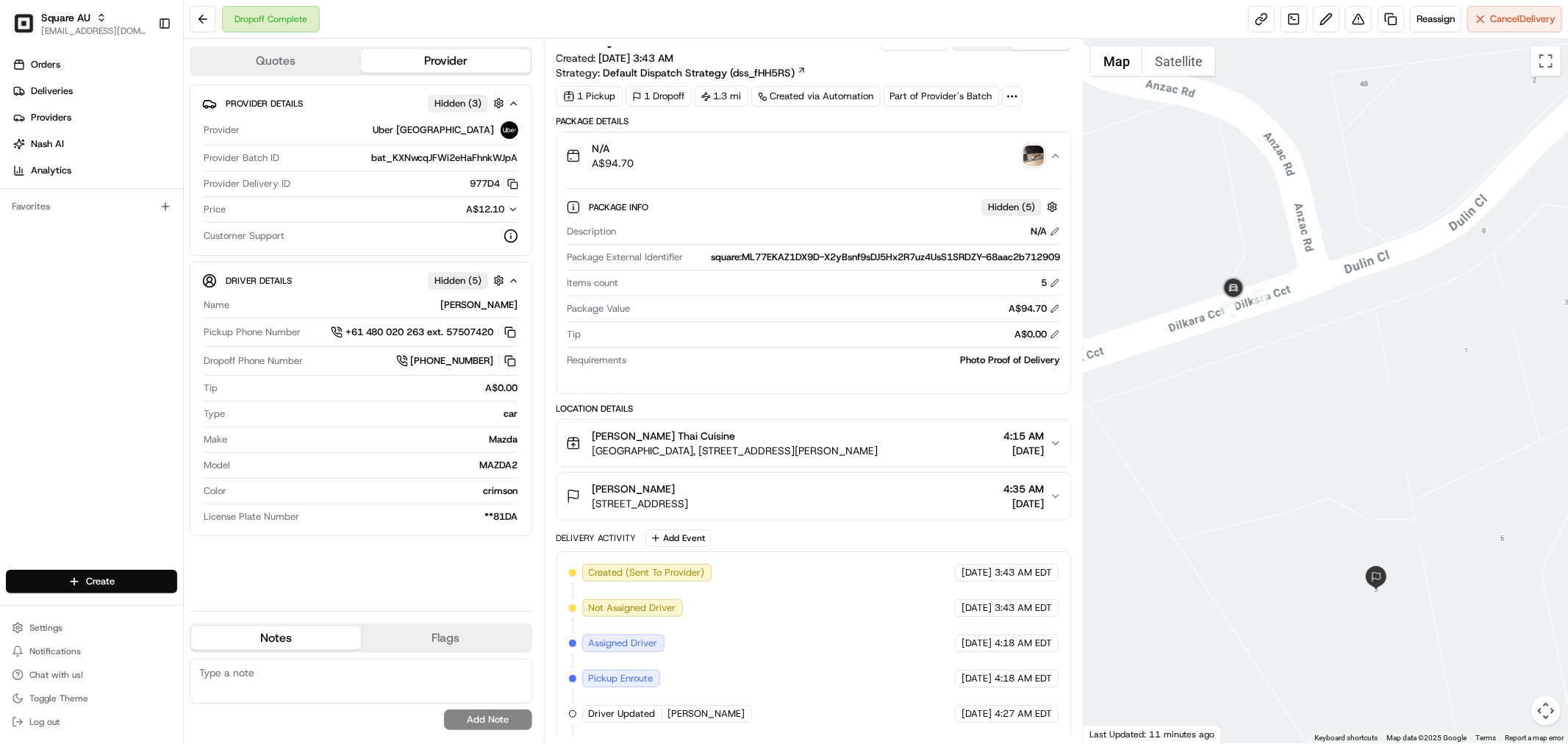
click at [1119, 3] on div "Dropoff Complete Reassign Cancel Delivery" at bounding box center [876, 19] width 1384 height 39
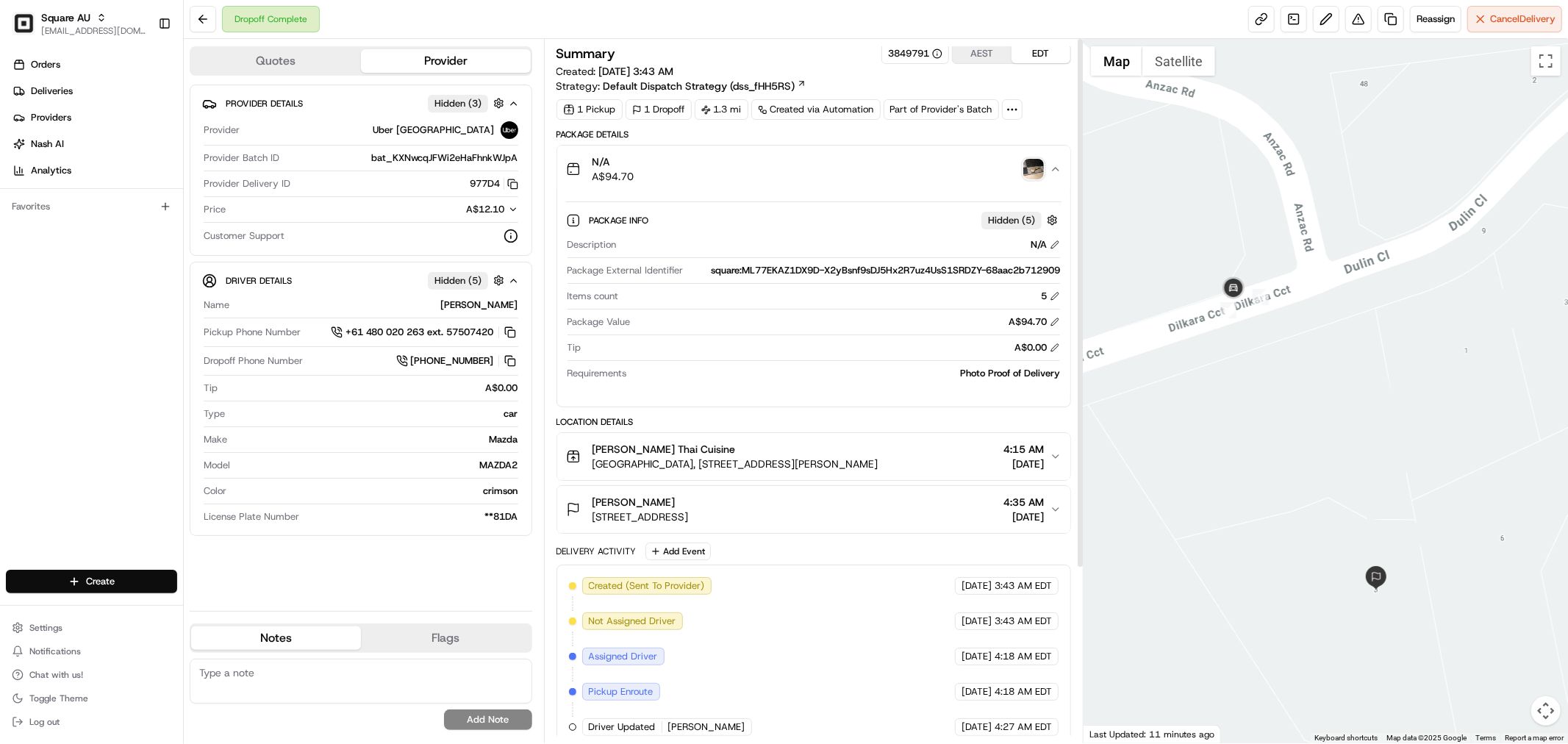
scroll to position [0, 0]
click at [1174, 0] on div "Dropoff Complete Reassign Cancel Delivery" at bounding box center [876, 19] width 1384 height 39
click at [1010, 181] on div "N/A A$94.70" at bounding box center [808, 172] width 483 height 29
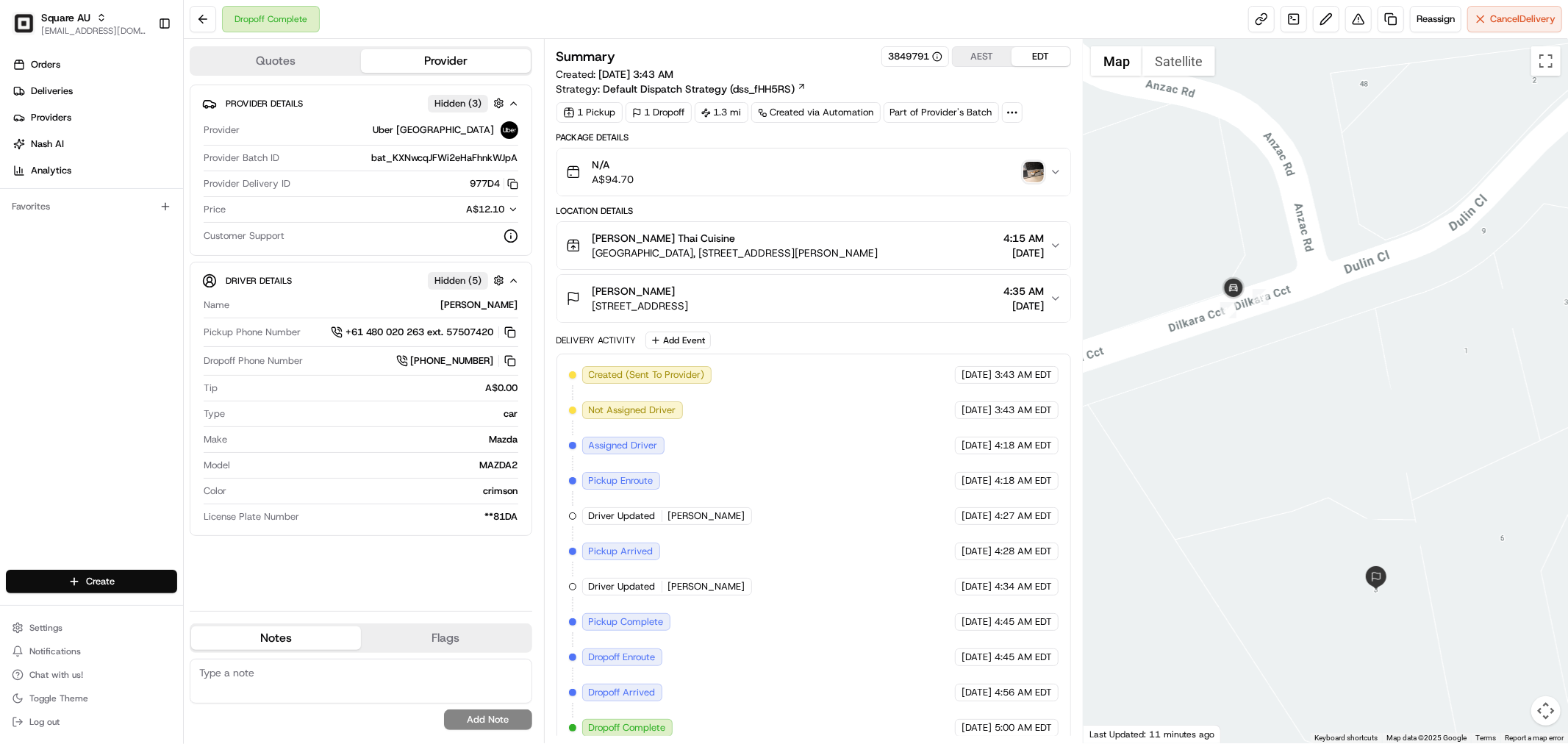
click at [1015, 295] on span "4:35 AM" at bounding box center [1023, 291] width 41 height 15
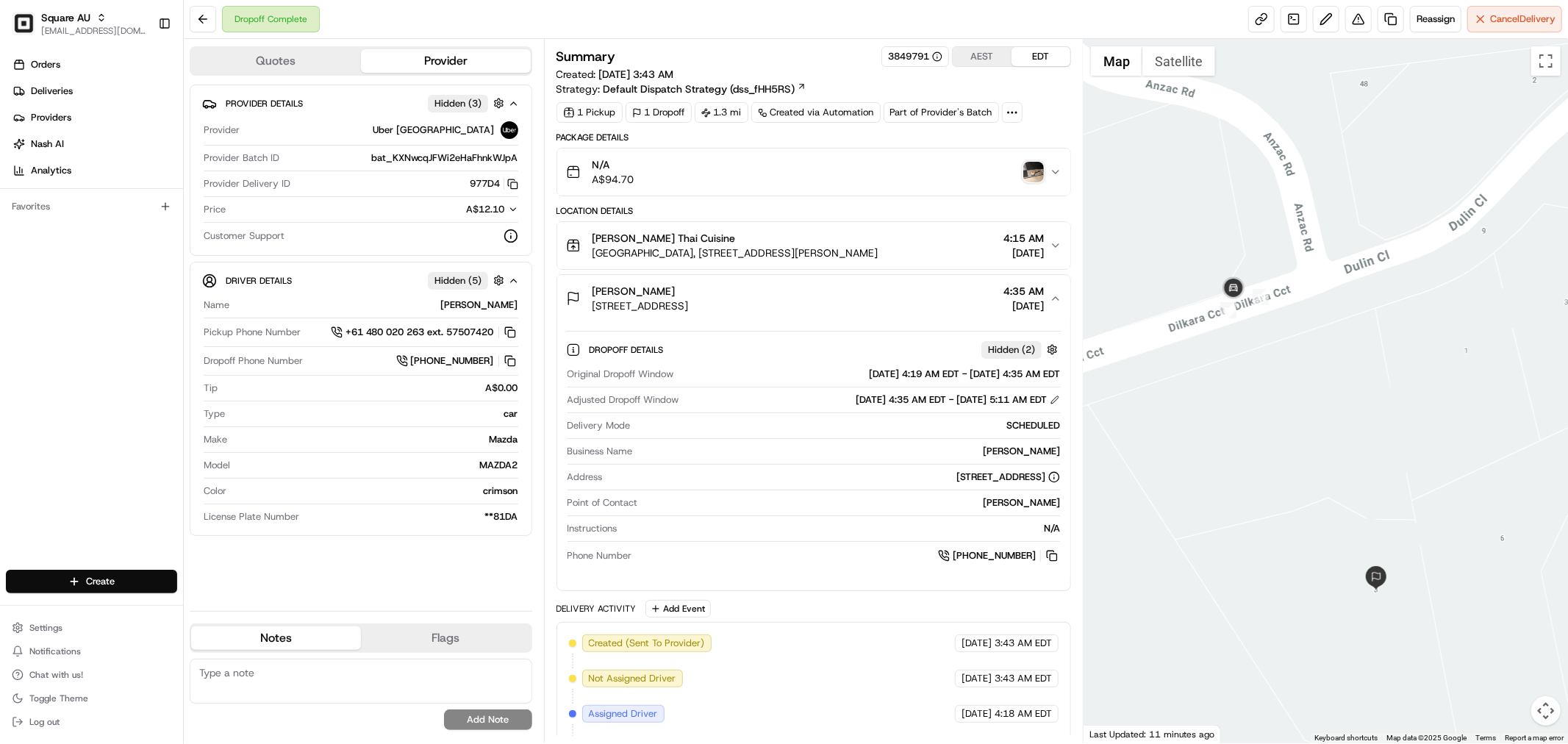
click at [856, 70] on div "Summary 3849791 AEST EDT Created: [DATE] 3:43 AM Strategy: Default Dispatch Str…" at bounding box center [814, 72] width 514 height 50
click at [1354, 24] on button at bounding box center [1358, 19] width 27 height 27
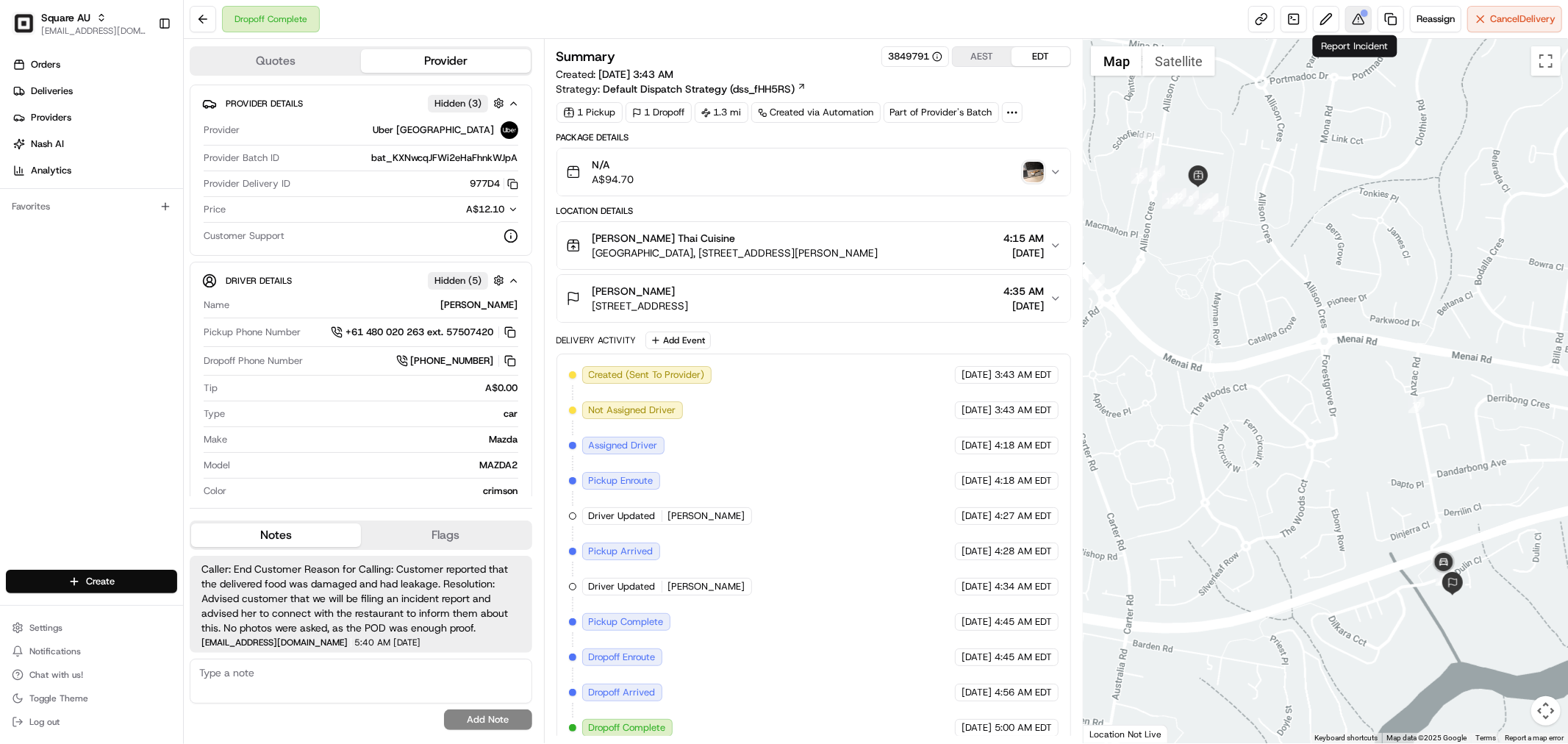
click at [1356, 21] on button at bounding box center [1358, 19] width 27 height 27
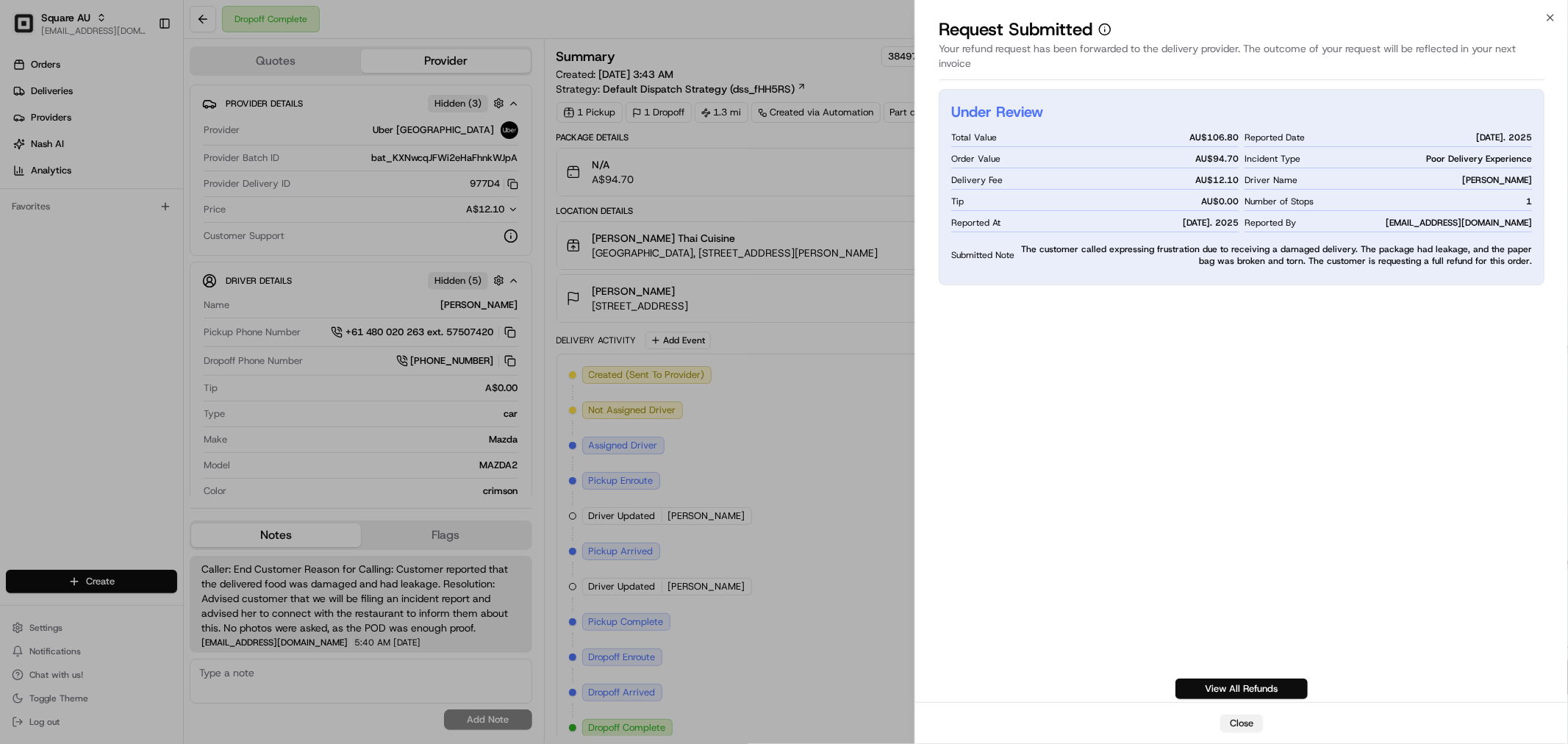
click at [1237, 725] on button "Close" at bounding box center [1241, 723] width 42 height 17
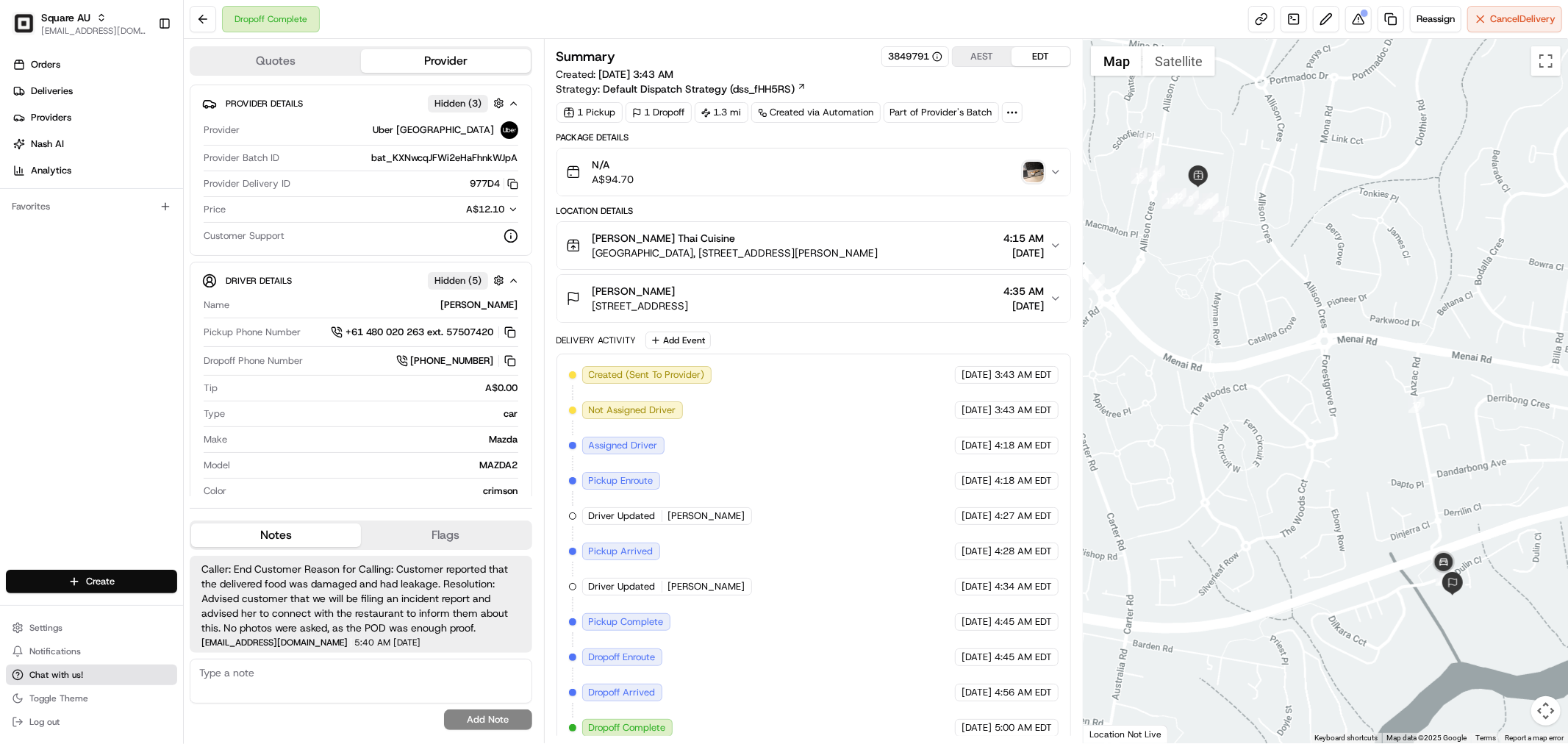
drag, startPoint x: 94, startPoint y: 625, endPoint x: 103, endPoint y: 672, distance: 47.9
click at [103, 672] on button "Chat with us!" at bounding box center [91, 675] width 171 height 21
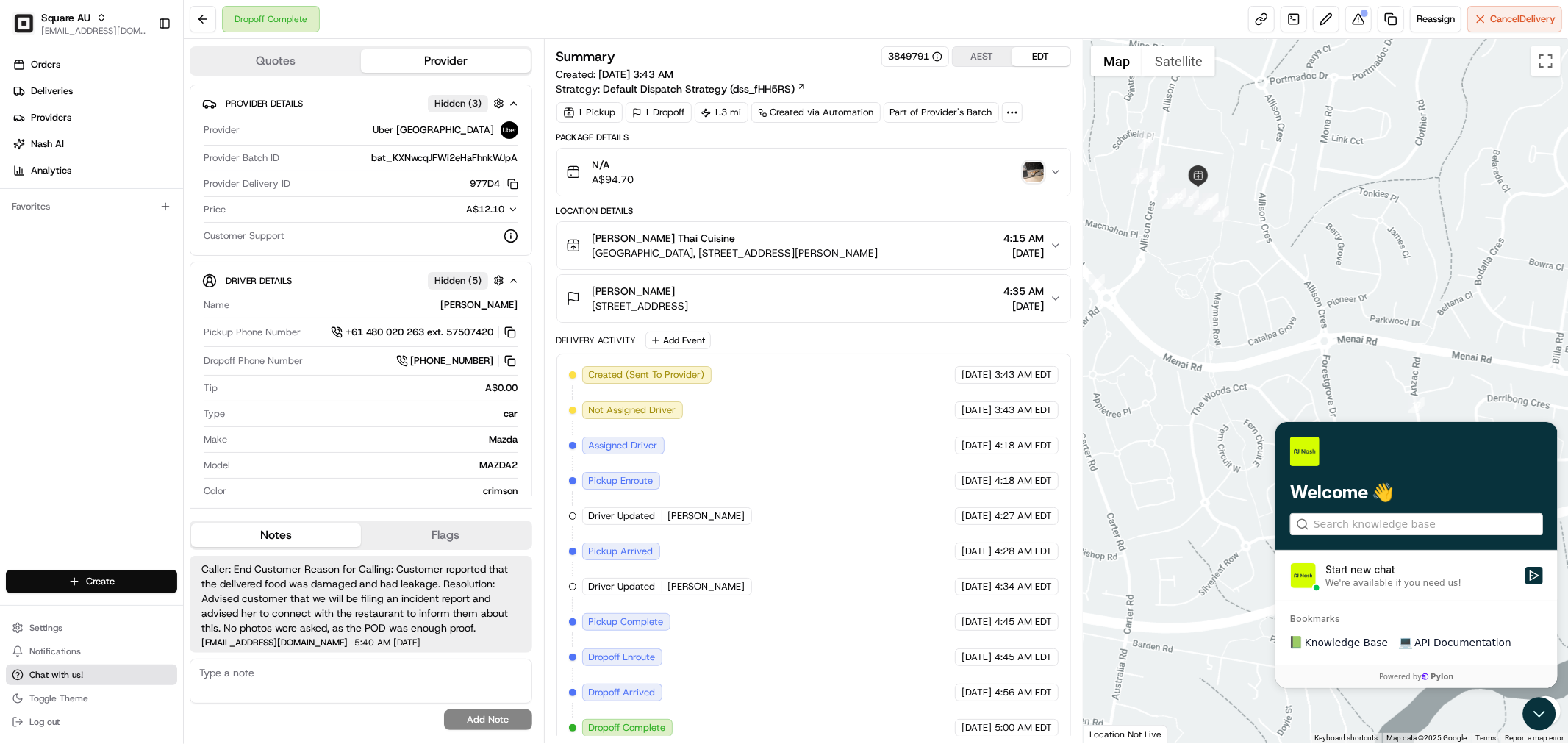
click at [103, 671] on button "Chat with us!" at bounding box center [91, 675] width 171 height 21
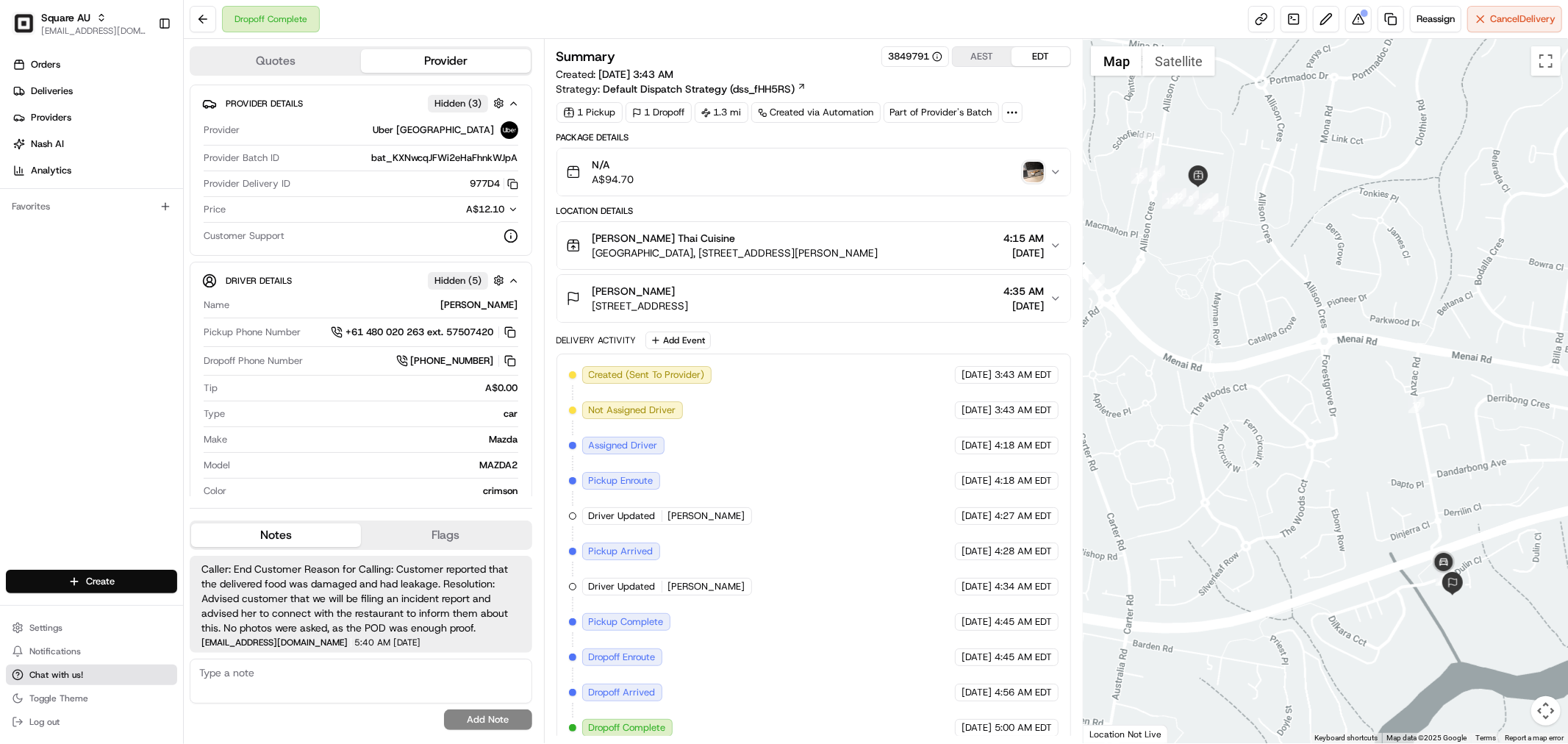
click at [103, 671] on button "Chat with us!" at bounding box center [91, 675] width 171 height 21
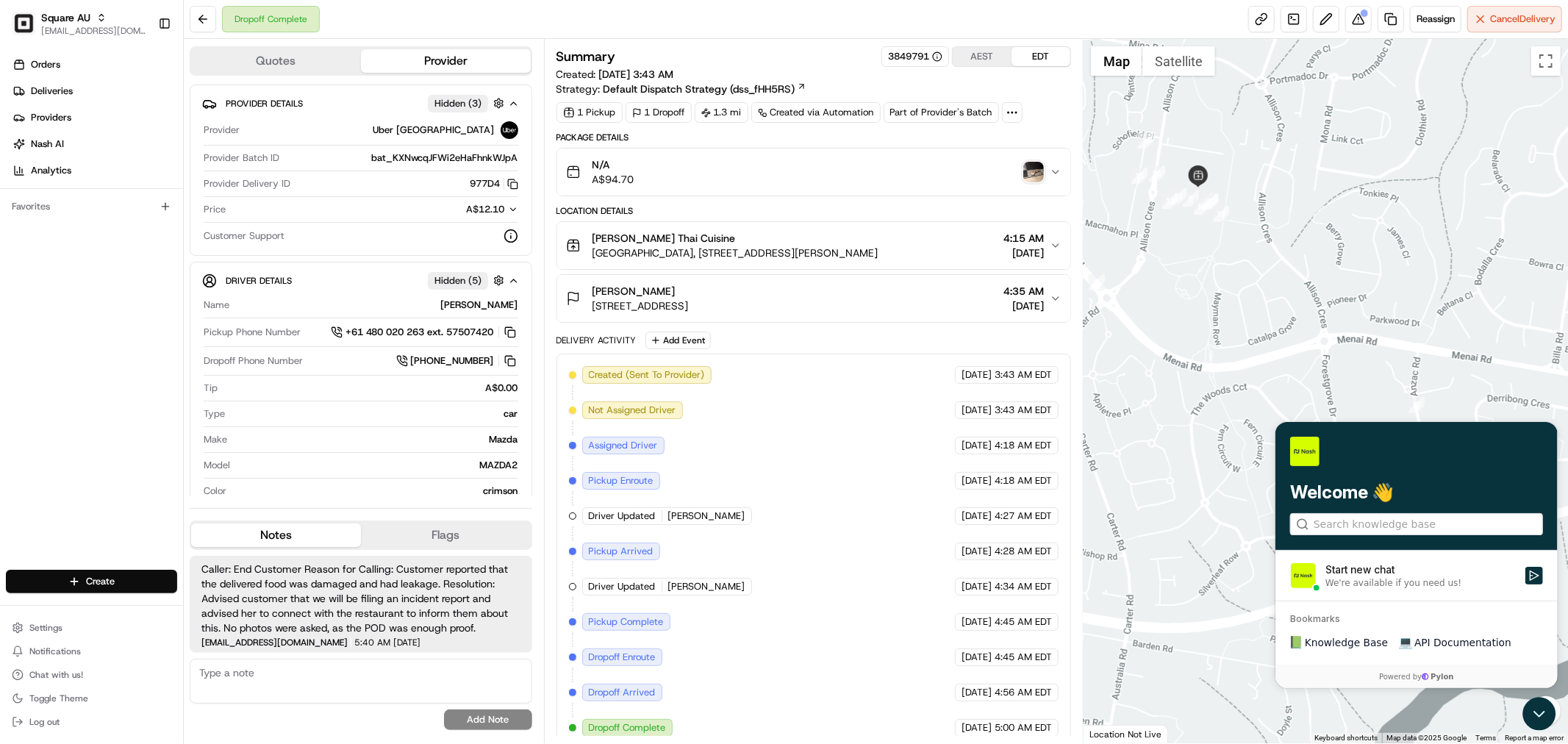
click at [1406, 186] on div at bounding box center [1325, 391] width 484 height 704
click at [1041, 297] on span "4:35 AM" at bounding box center [1023, 291] width 41 height 15
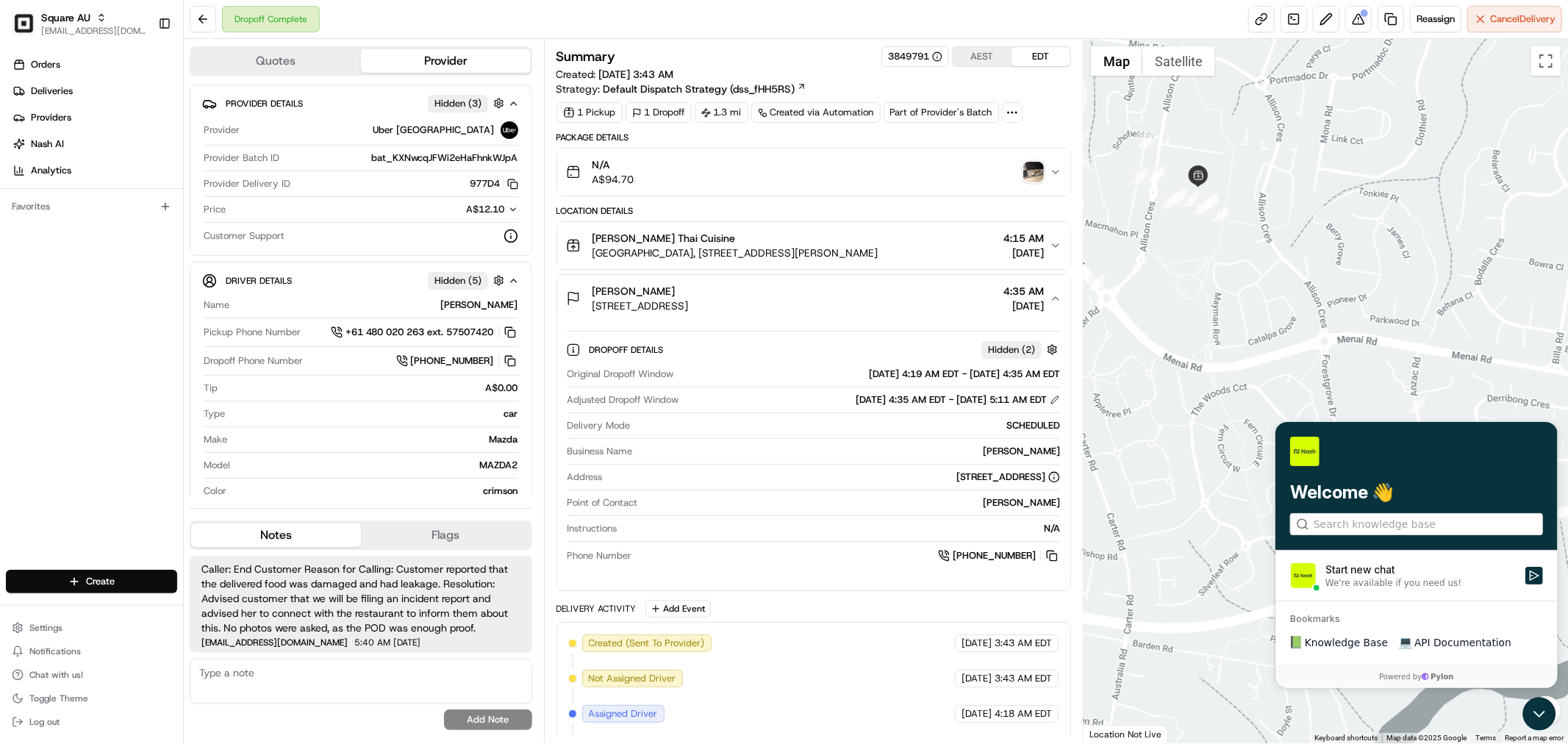
click at [1273, 303] on div at bounding box center [1325, 391] width 484 height 704
click at [1540, 715] on icon "Open customer support" at bounding box center [1538, 713] width 37 height 37
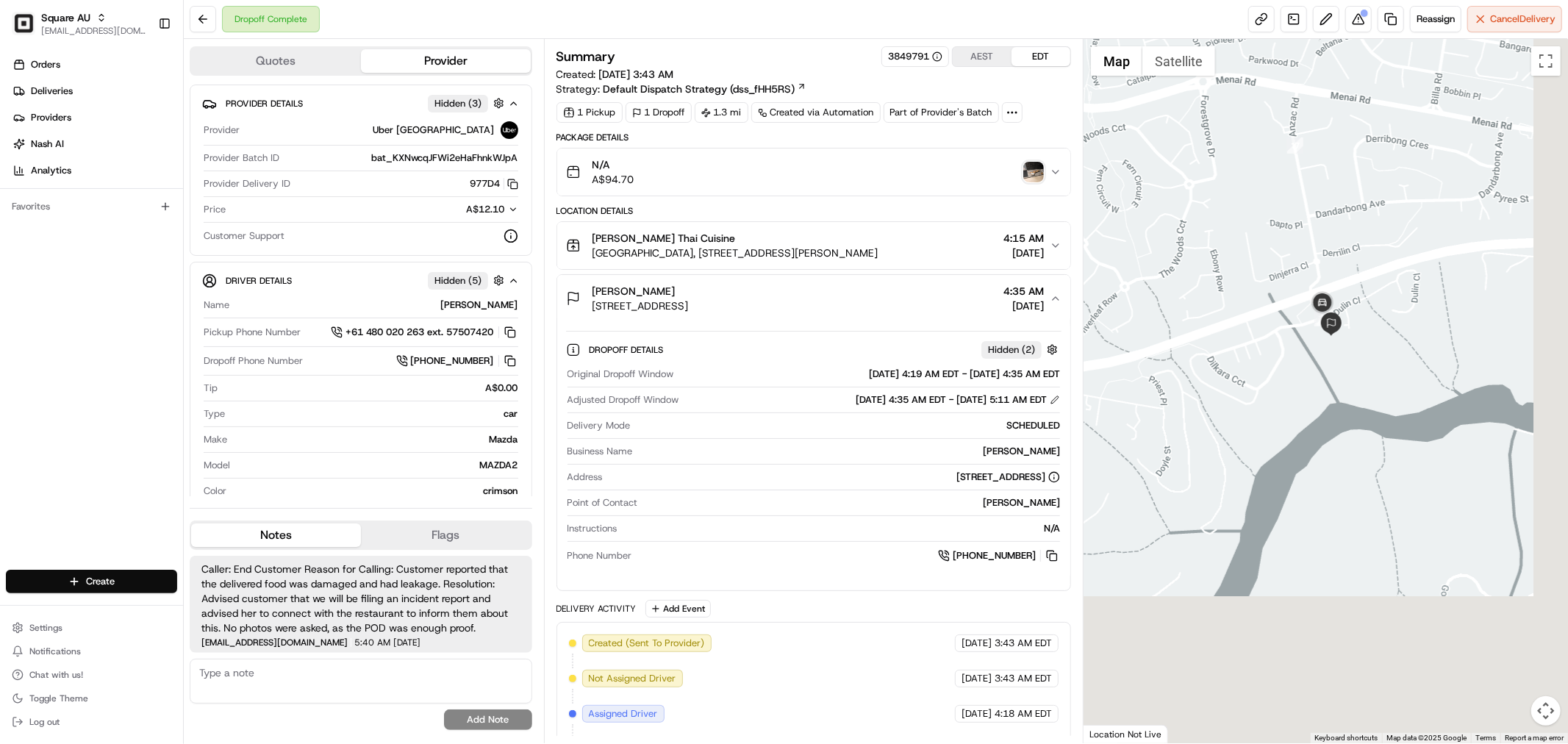
drag, startPoint x: 1313, startPoint y: 457, endPoint x: 1155, endPoint y: 74, distance: 414.3
click at [1155, 67] on div "1 2 3 4 5 6 7 8 9 10 11 12 13 14 15 16 17 18 19 Map Satellite Keyboard shortcut…" at bounding box center [1325, 391] width 484 height 704
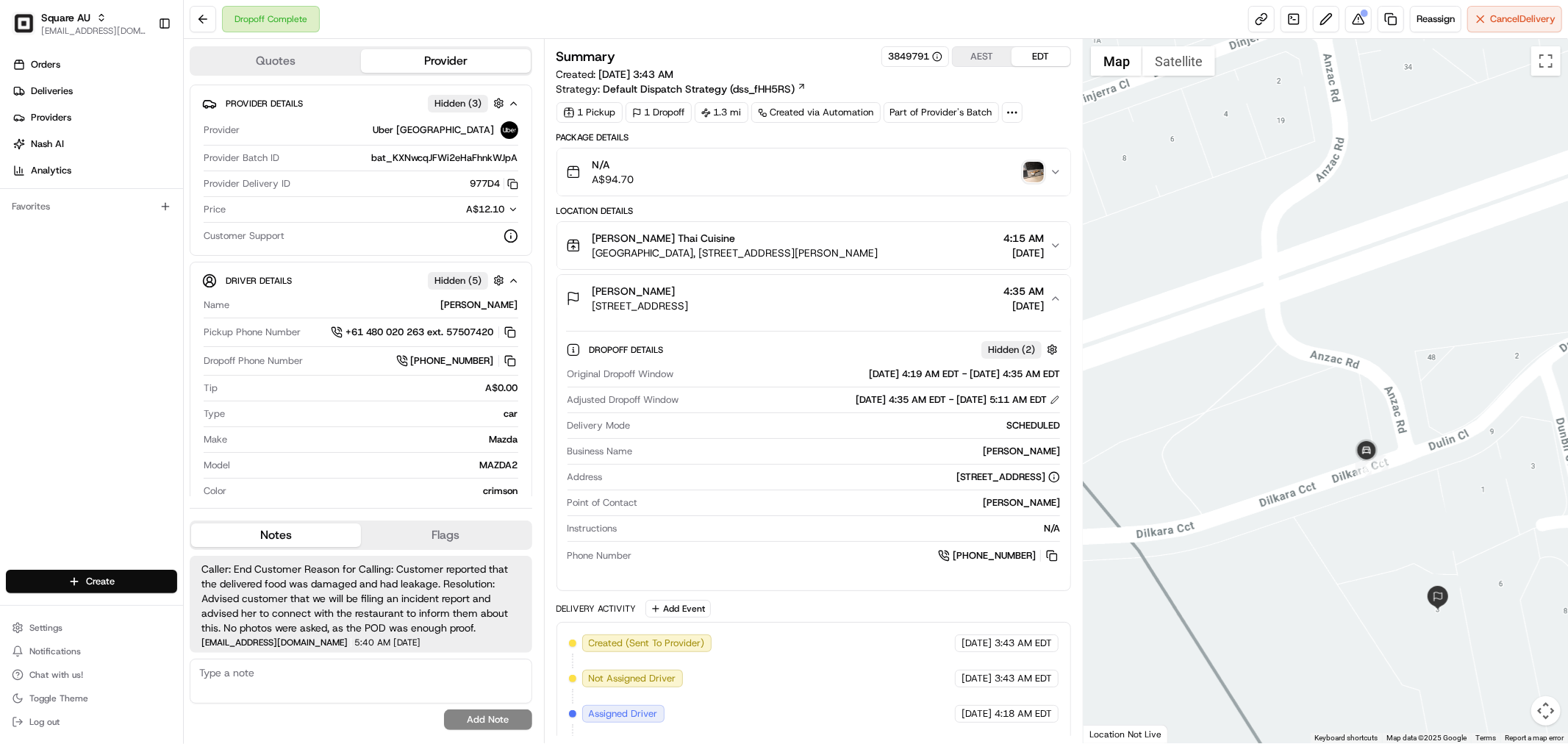
drag, startPoint x: 1311, startPoint y: 246, endPoint x: 1489, endPoint y: 704, distance: 491.4
click at [1493, 723] on div at bounding box center [1325, 391] width 484 height 704
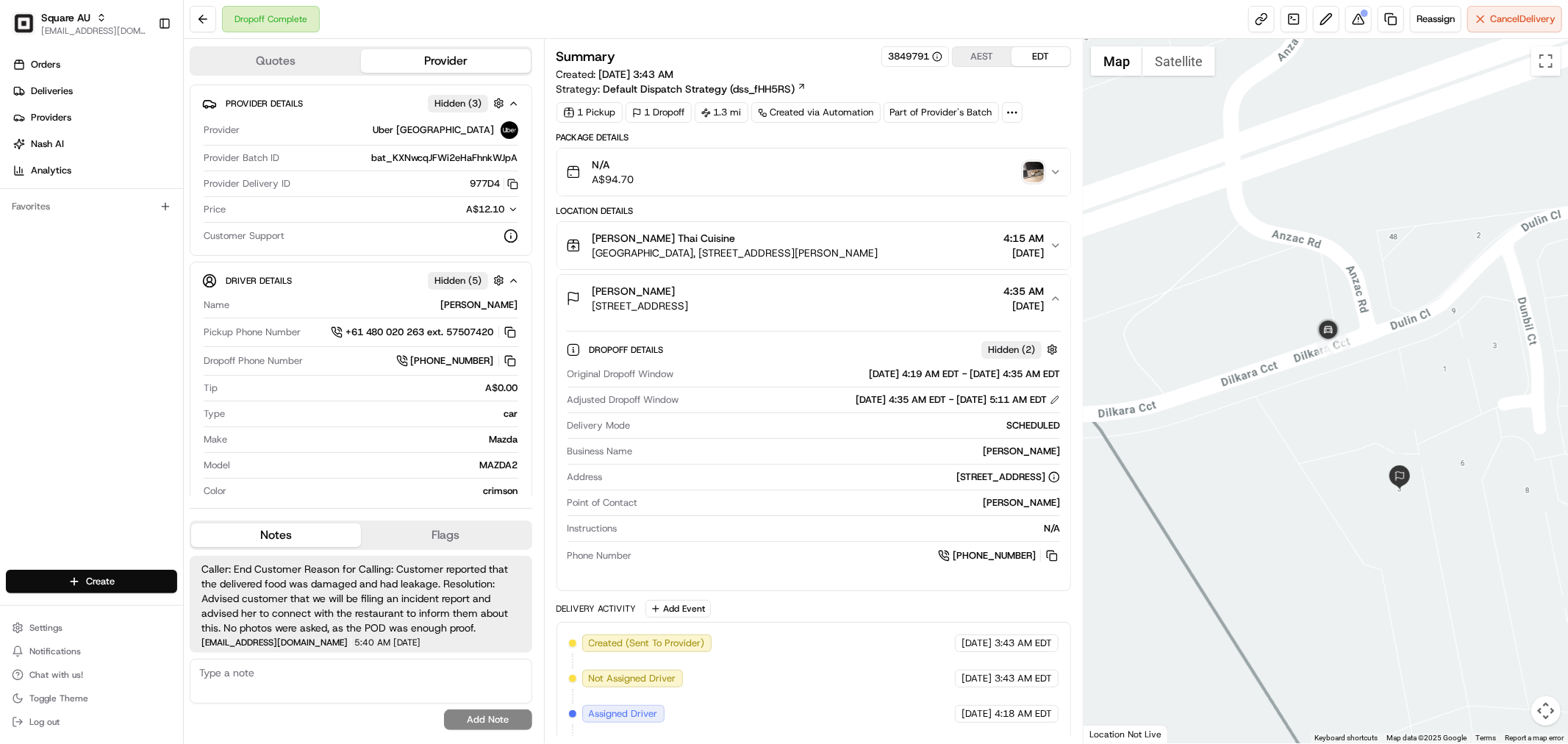
drag, startPoint x: 1439, startPoint y: 564, endPoint x: 1402, endPoint y: 449, distance: 120.8
click at [1402, 449] on div at bounding box center [1325, 391] width 484 height 704
click at [1348, 26] on button at bounding box center [1358, 19] width 27 height 27
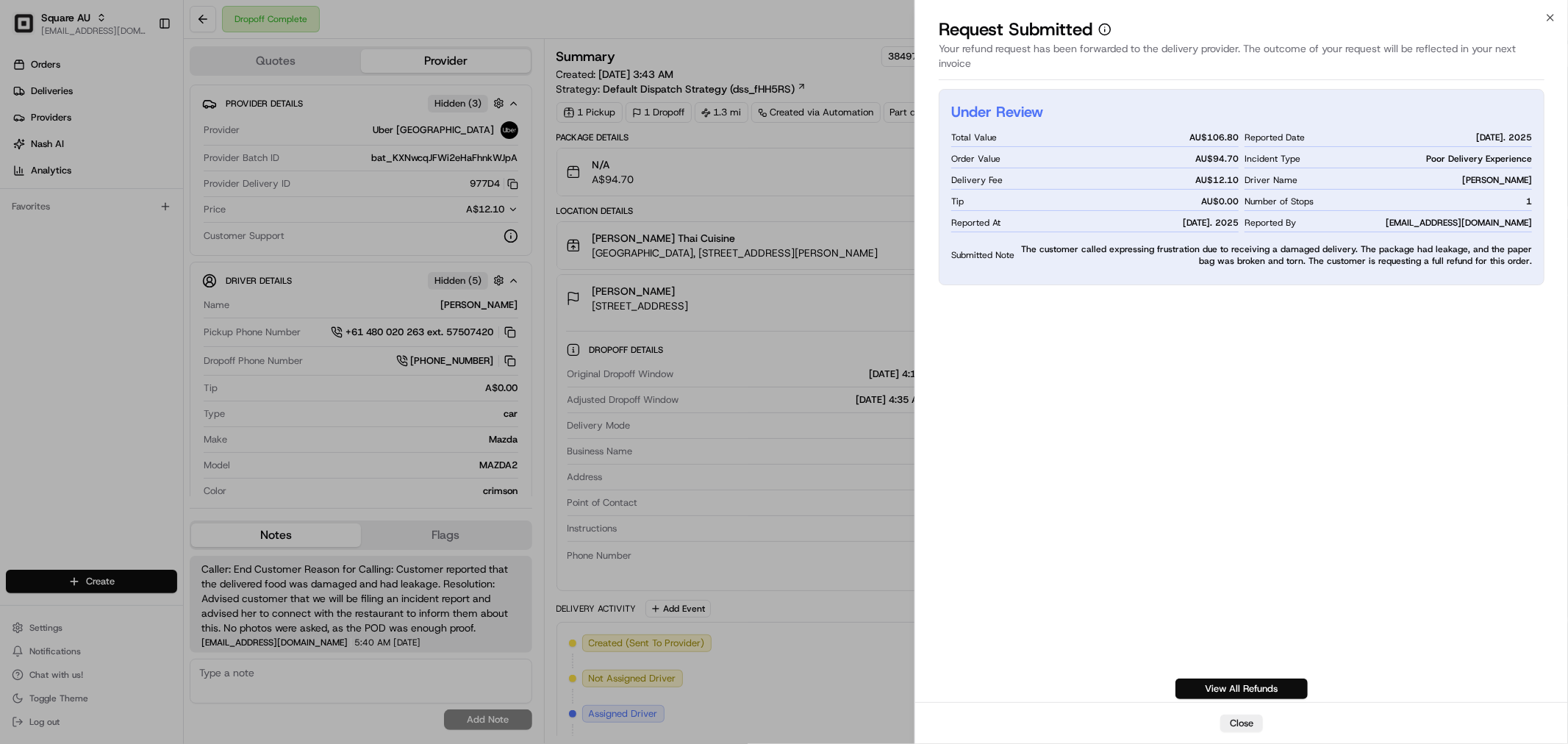
click at [1099, 586] on div "Under Review Total Value AU$ 106.80 Order Value AU$ 94.70 Delivery Fee AU$ 12.1…" at bounding box center [1242, 394] width 606 height 610
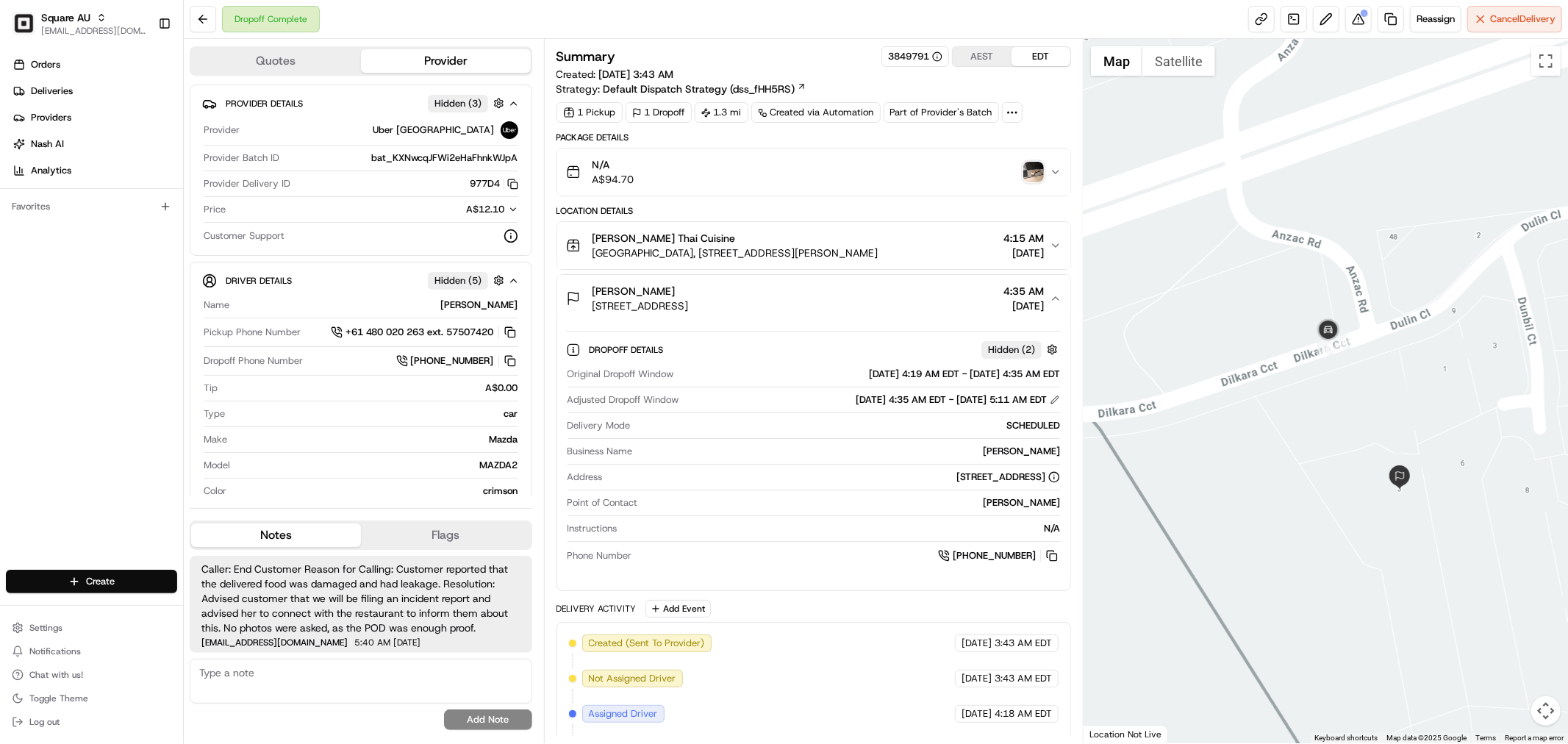
click at [1010, 78] on div "Summary 3849791 AEST EDT Created: [DATE] 3:43 AM Strategy: Default Dispatch Str…" at bounding box center [814, 72] width 514 height 50
